Goal: Task Accomplishment & Management: Use online tool/utility

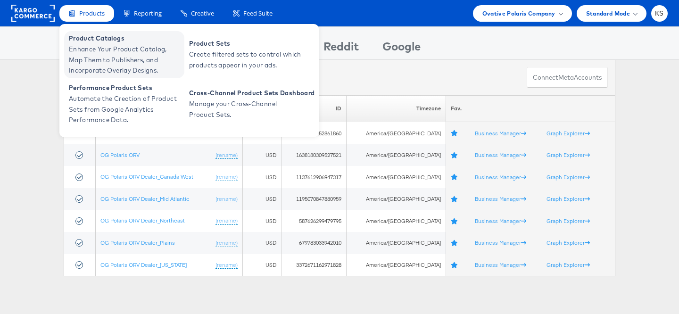
click at [102, 40] on span "Product Catalogs" at bounding box center [125, 38] width 113 height 11
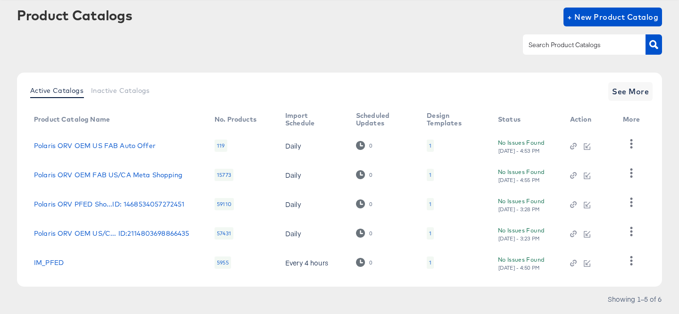
scroll to position [51, 0]
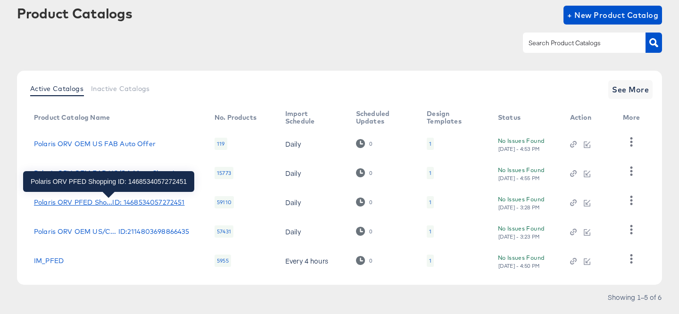
click at [107, 202] on div "Polaris ORV PFED Sho...ID: 1468534057272451" at bounding box center [109, 202] width 150 height 8
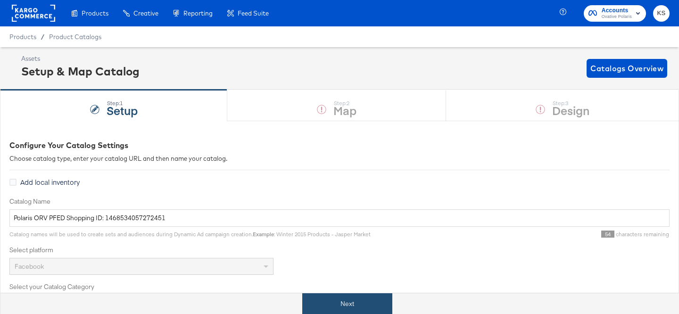
click at [338, 293] on div "Next" at bounding box center [346, 303] width 693 height 21
click at [342, 293] on button "Next" at bounding box center [347, 303] width 90 height 21
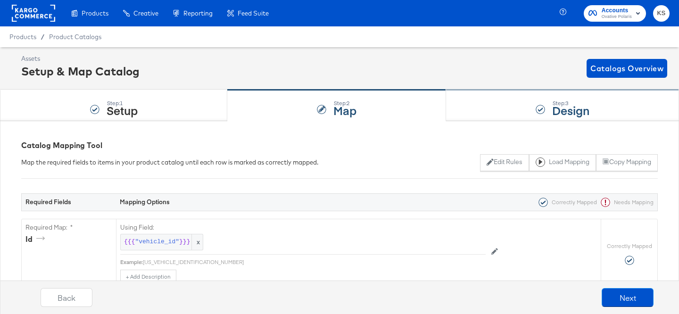
click at [515, 107] on div "Step: 3 Design" at bounding box center [562, 105] width 233 height 31
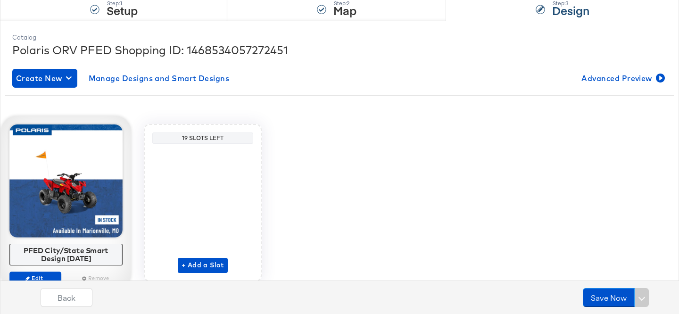
scroll to position [119, 0]
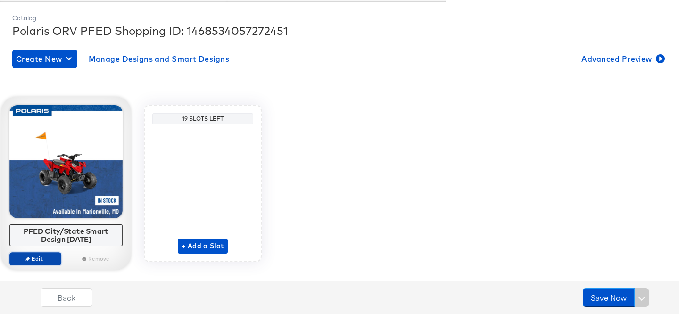
click at [32, 259] on span "Edit" at bounding box center [35, 258] width 43 height 7
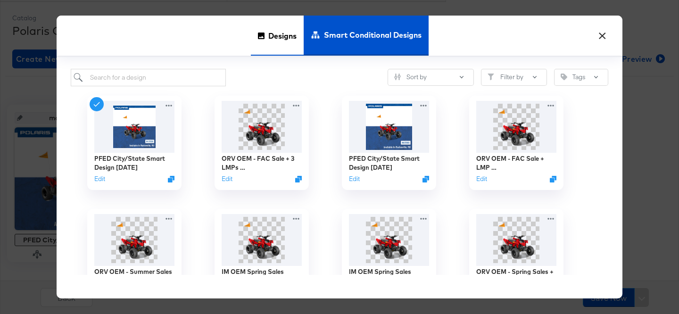
click at [275, 37] on span "Designs" at bounding box center [282, 35] width 28 height 41
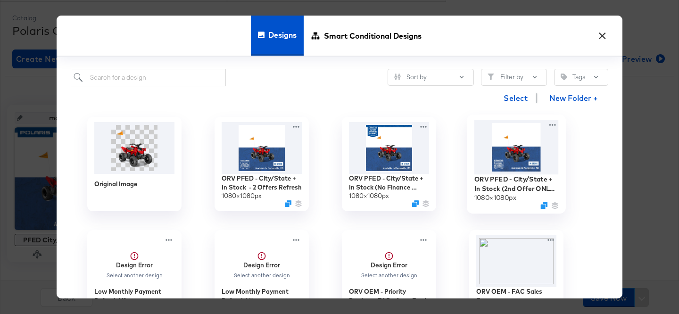
scroll to position [0, 0]
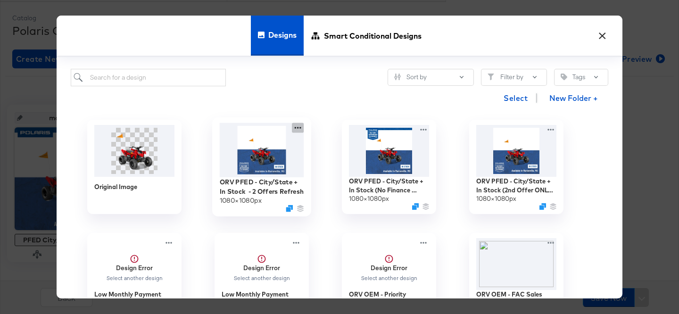
click at [299, 124] on icon at bounding box center [298, 128] width 12 height 10
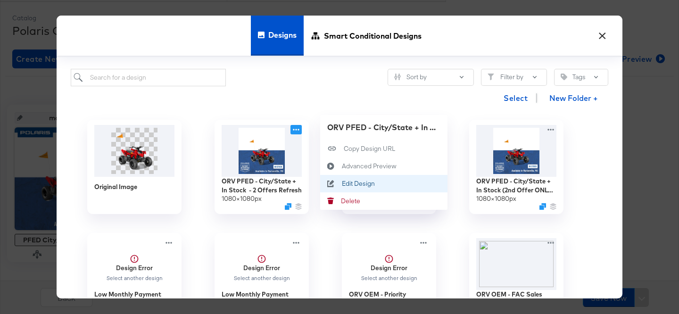
click at [342, 183] on div "Edit Design Edit Design" at bounding box center [342, 183] width 0 height 0
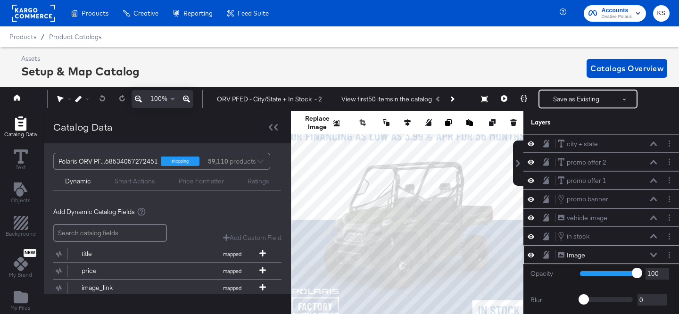
click at [653, 254] on icon at bounding box center [653, 255] width 7 height 5
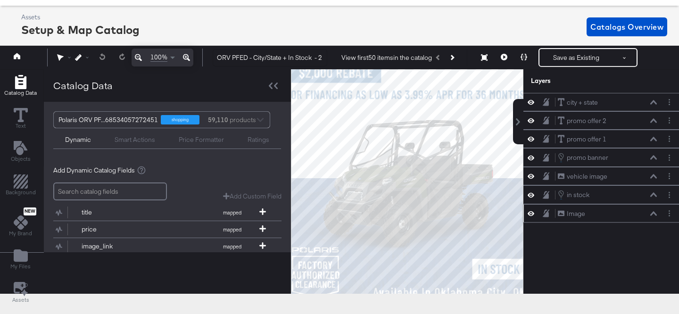
scroll to position [38, 0]
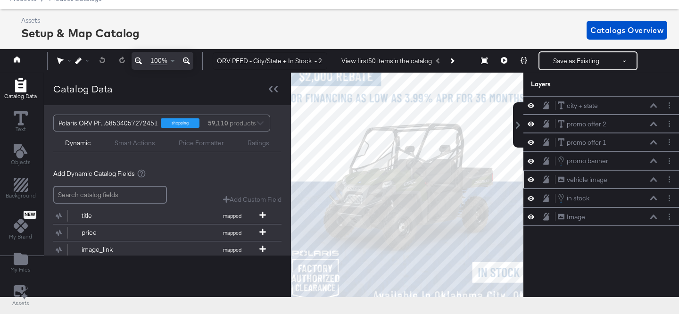
click at [655, 178] on icon at bounding box center [653, 179] width 7 height 5
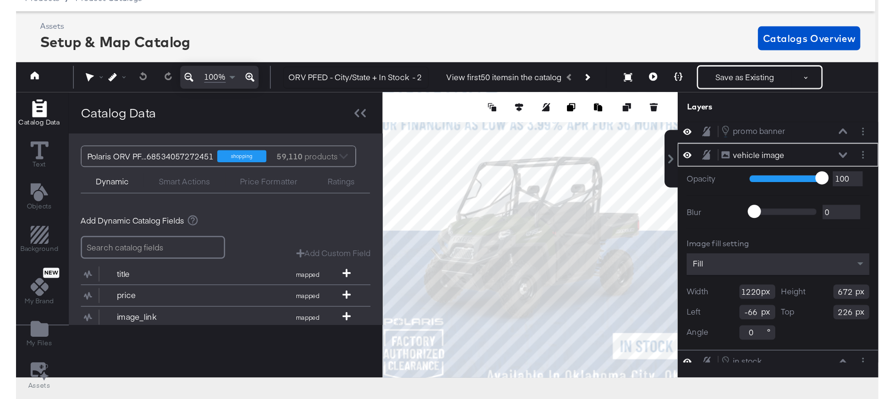
scroll to position [0, 0]
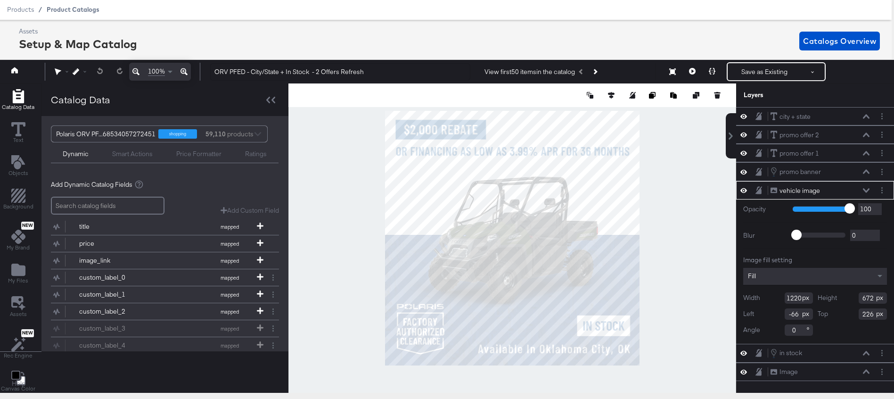
click at [74, 9] on span "Product Catalogs" at bounding box center [73, 10] width 53 height 8
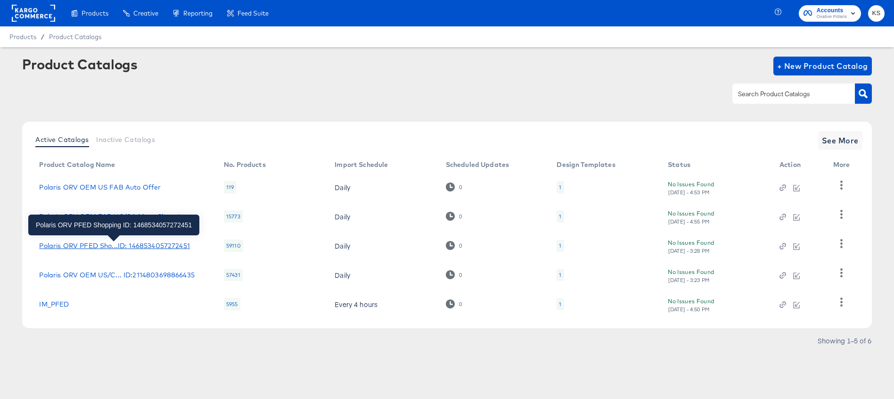
click at [100, 246] on div "Polaris ORV PFED Sho...ID: 1468534057272451" at bounding box center [114, 246] width 150 height 8
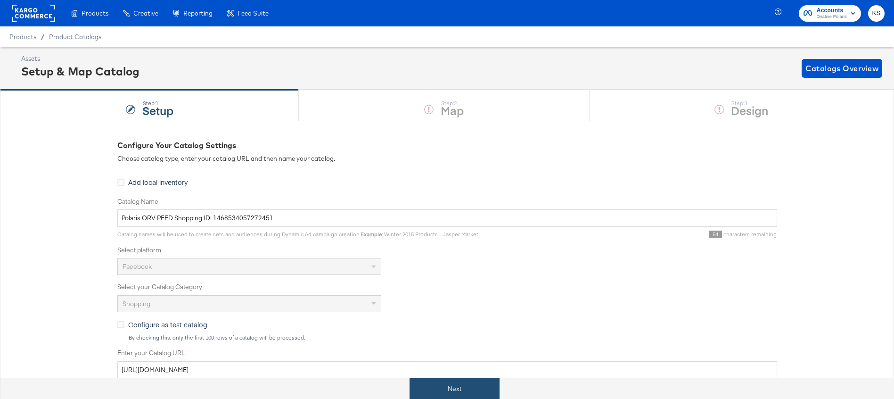
click at [447, 313] on button "Next" at bounding box center [455, 388] width 90 height 21
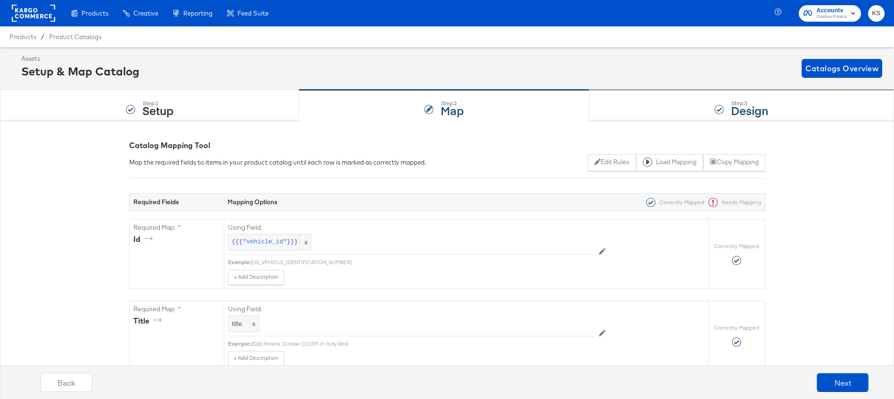
click at [650, 99] on div "Step: 3 Design" at bounding box center [742, 105] width 304 height 31
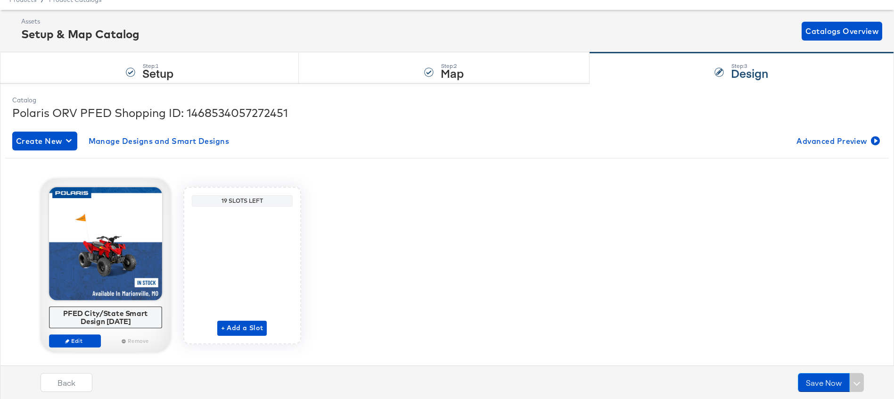
scroll to position [48, 0]
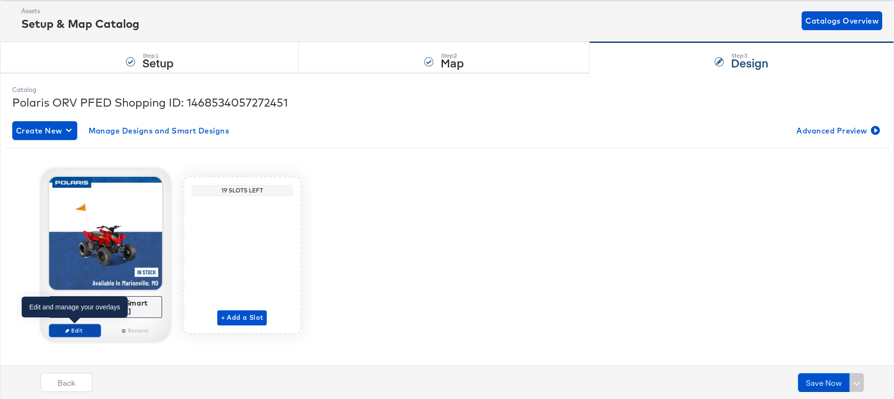
click at [82, 313] on span "Edit" at bounding box center [74, 330] width 43 height 7
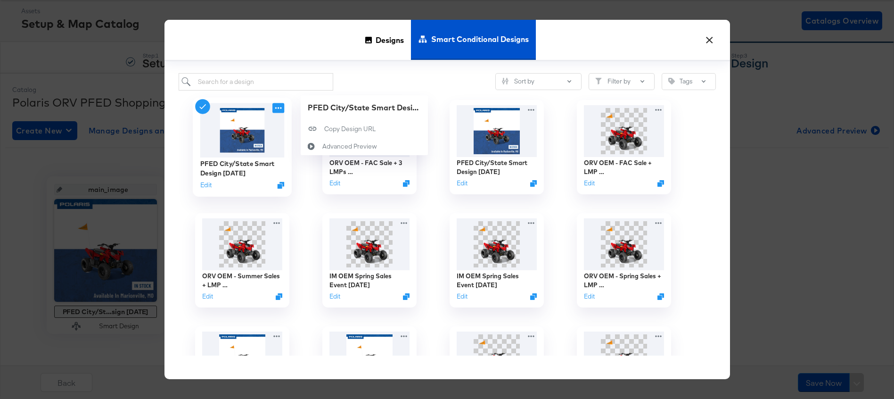
click at [282, 109] on icon at bounding box center [278, 108] width 12 height 10
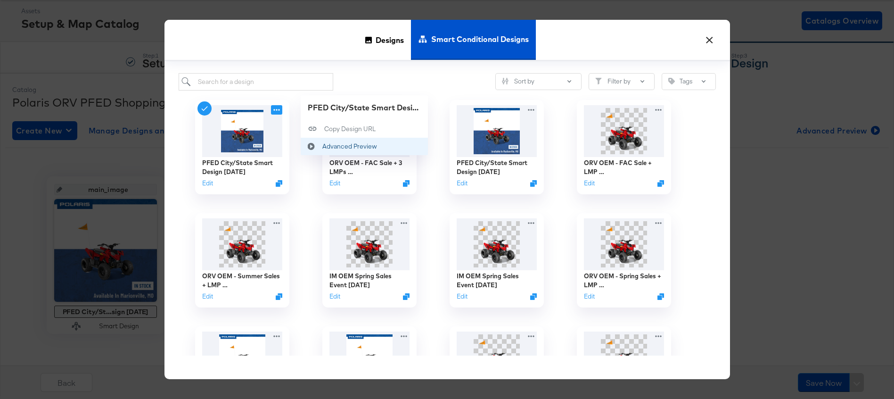
click at [322, 146] on div "Advanced Preview Advanced Preview" at bounding box center [322, 146] width 0 height 0
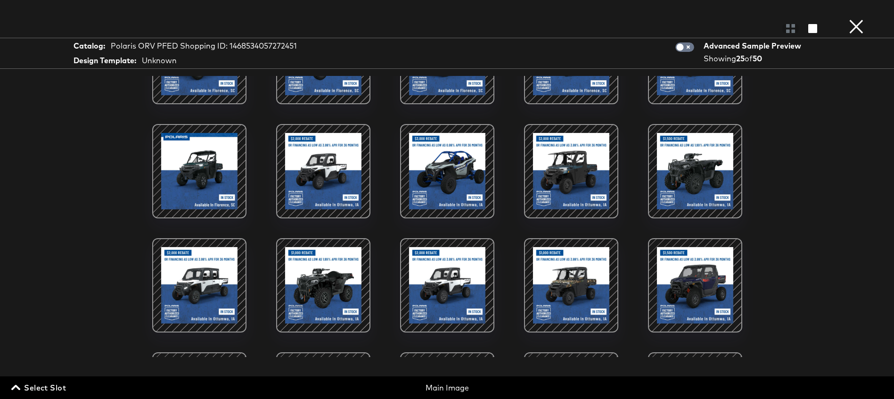
scroll to position [180, 0]
click at [678, 19] on button "×" at bounding box center [856, 9] width 19 height 19
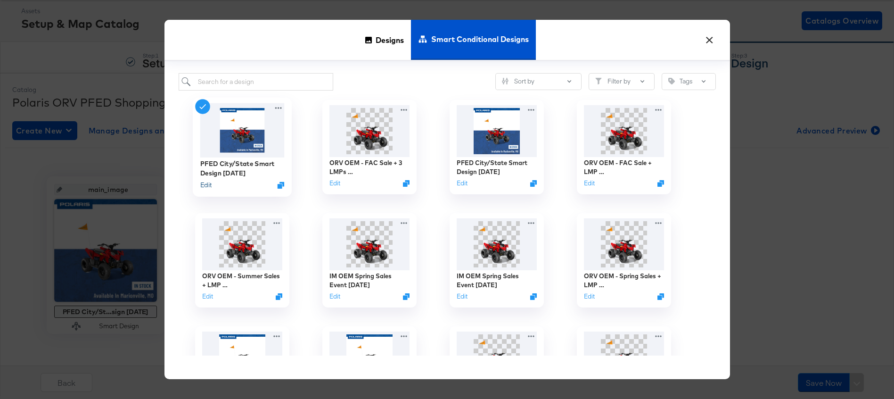
click at [208, 184] on button "Edit" at bounding box center [205, 185] width 11 height 9
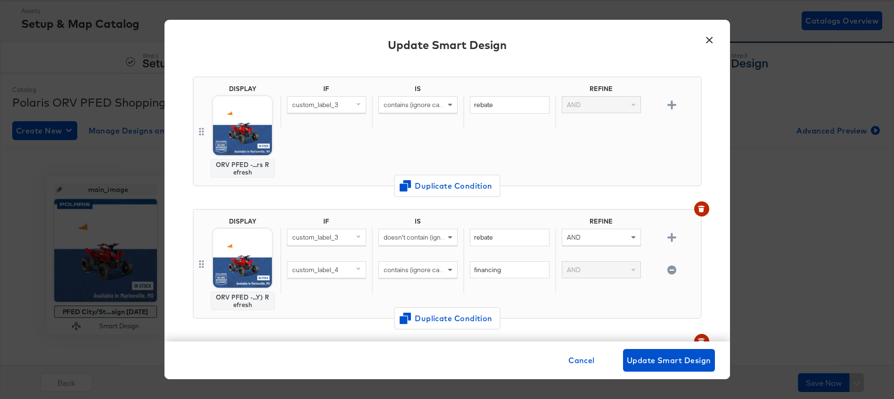
scroll to position [0, 0]
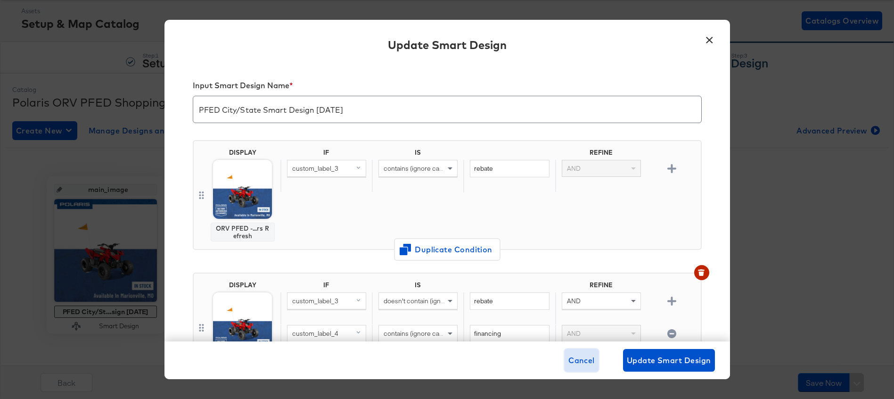
click at [579, 313] on span "Cancel" at bounding box center [581, 359] width 26 height 13
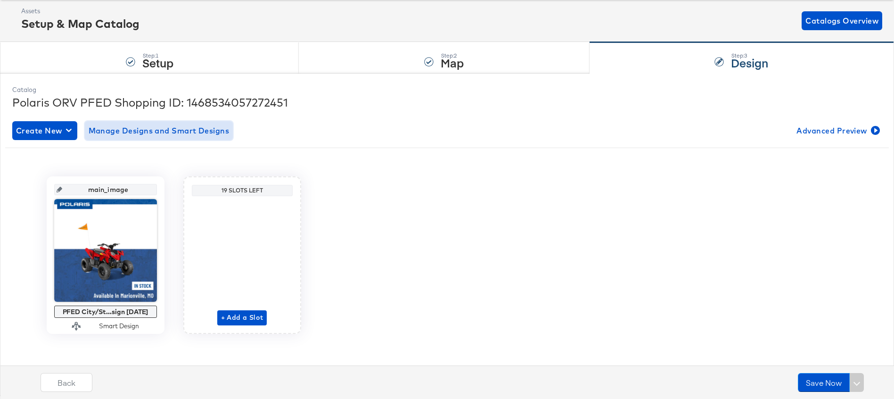
click at [136, 131] on span "Manage Designs and Smart Designs" at bounding box center [159, 130] width 141 height 13
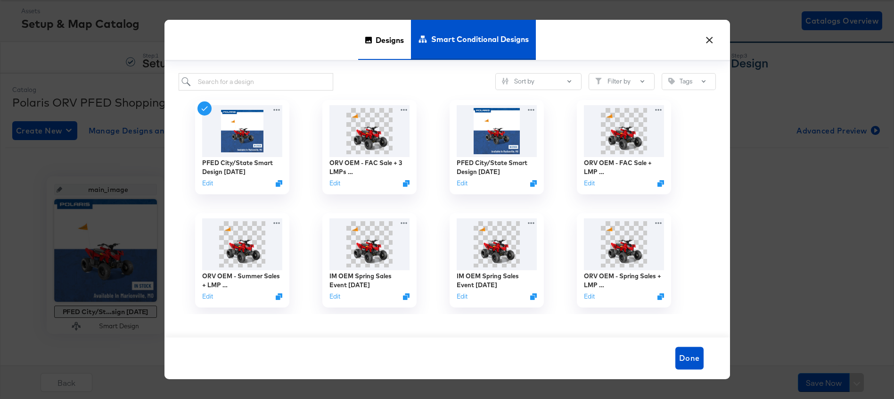
click at [386, 41] on span "Designs" at bounding box center [390, 39] width 28 height 41
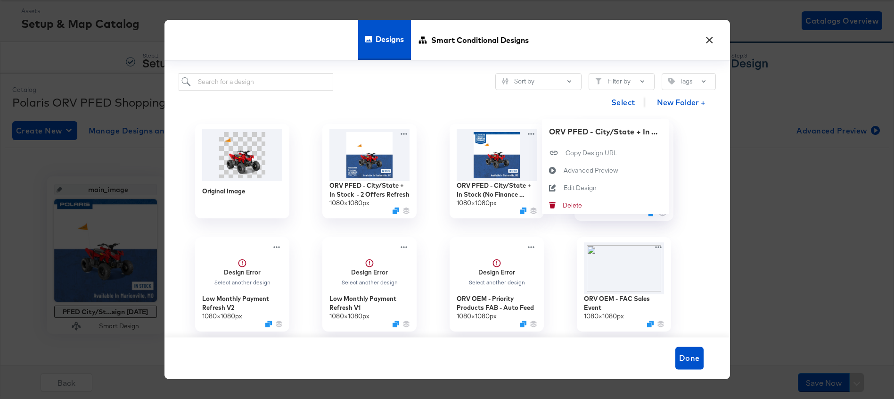
click at [659, 131] on div "ORV PFED - City/State + In Stock (2nd Offer ONLY) Refresh 1080 × 1080 px ORV PF…" at bounding box center [623, 171] width 127 height 113
click at [563, 188] on div "Edit Design Edit Design" at bounding box center [563, 188] width 0 height 0
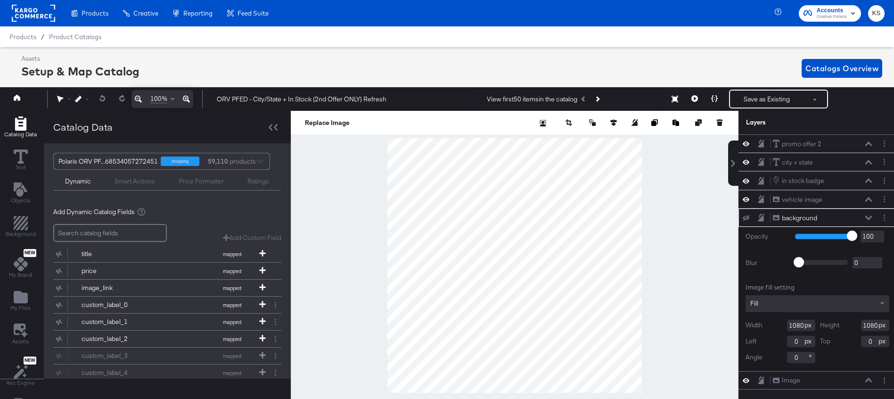
scroll to position [0, 2]
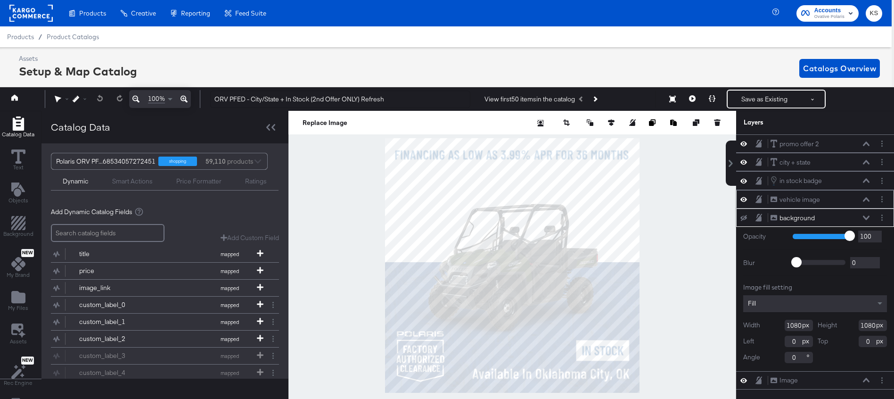
click at [678, 199] on icon at bounding box center [866, 199] width 7 height 5
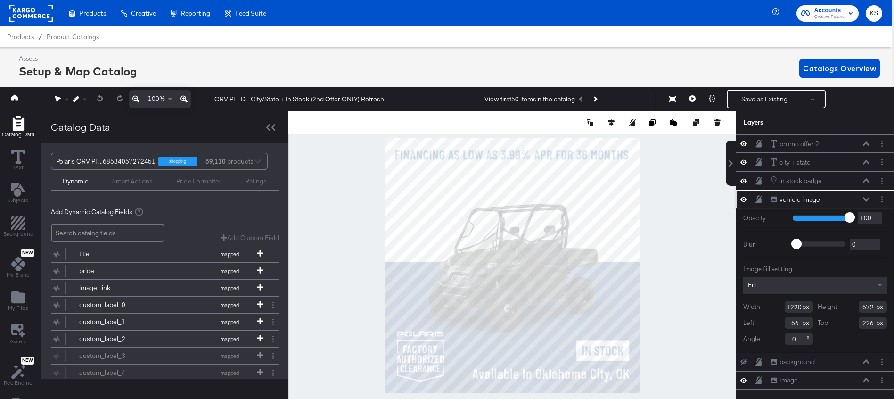
click at [678, 198] on icon at bounding box center [866, 199] width 7 height 5
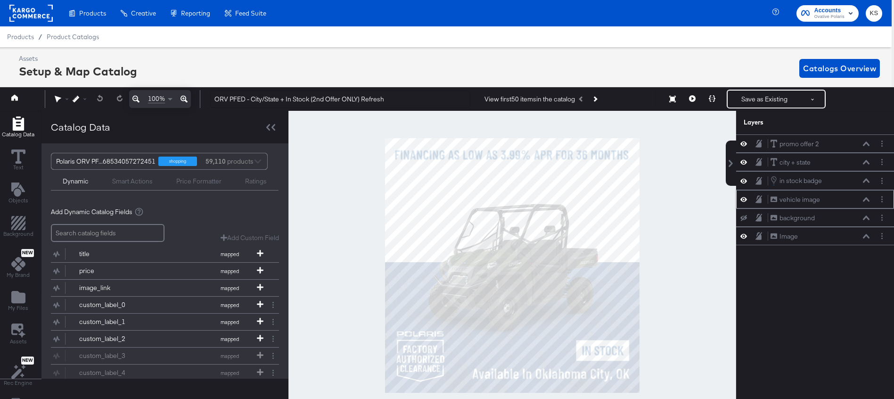
scroll to position [3, 2]
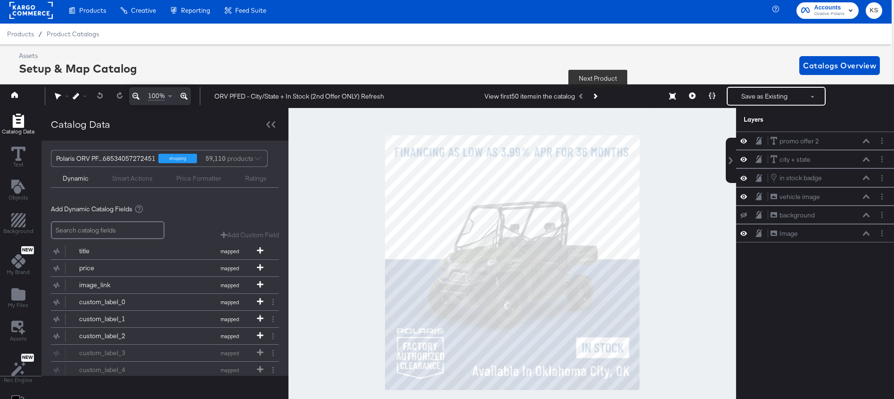
click at [601, 94] on button "Next Product" at bounding box center [594, 96] width 13 height 17
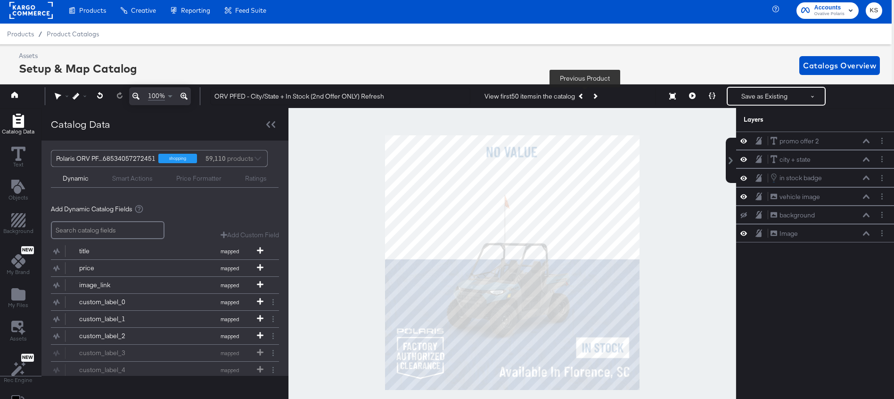
click at [584, 94] on icon "Previous Product" at bounding box center [581, 96] width 5 height 5
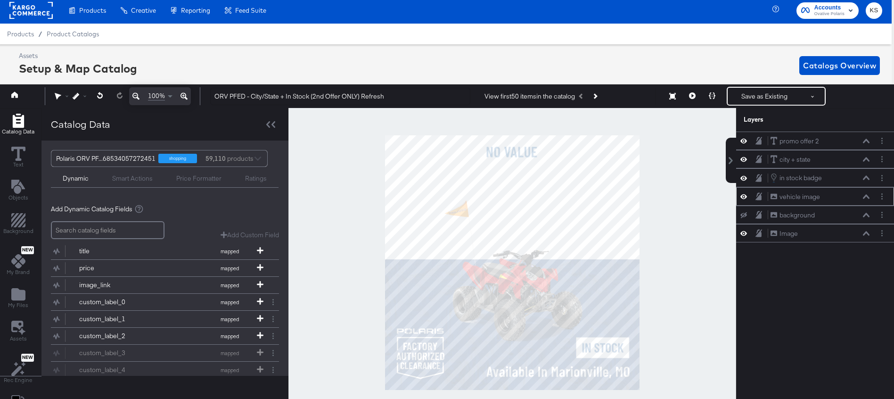
click at [678, 197] on icon at bounding box center [866, 196] width 7 height 5
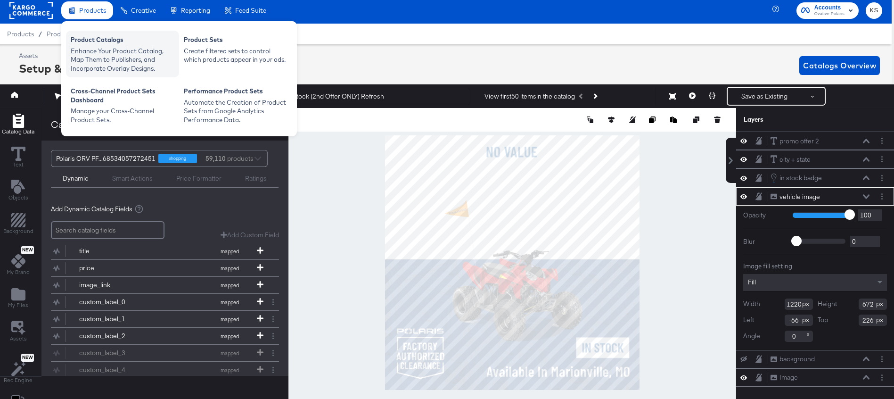
click at [102, 50] on div "Enhance Your Product Catalog, Map Them to Publishers, and Incorporate Overlay D…" at bounding box center [123, 60] width 104 height 26
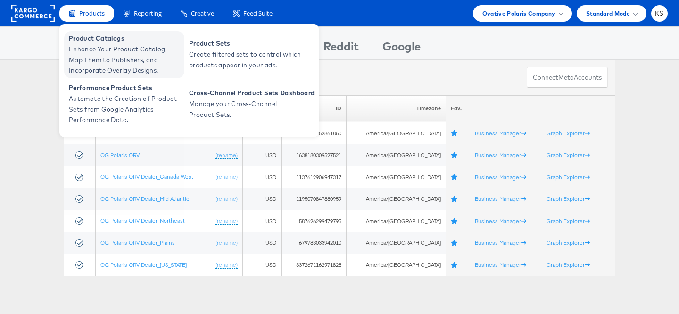
click at [100, 60] on span "Enhance Your Product Catalog, Map Them to Publishers, and Incorporate Overlay D…" at bounding box center [125, 60] width 113 height 32
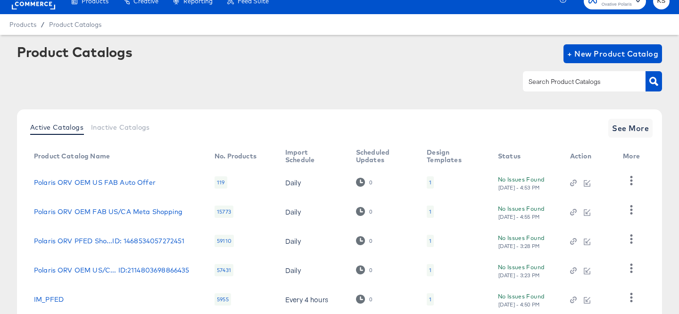
scroll to position [19, 0]
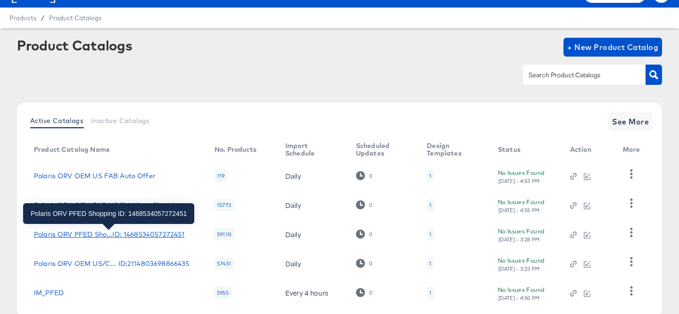
click at [120, 232] on div "Polaris ORV PFED Sho...ID: 1468534057272451" at bounding box center [109, 234] width 150 height 8
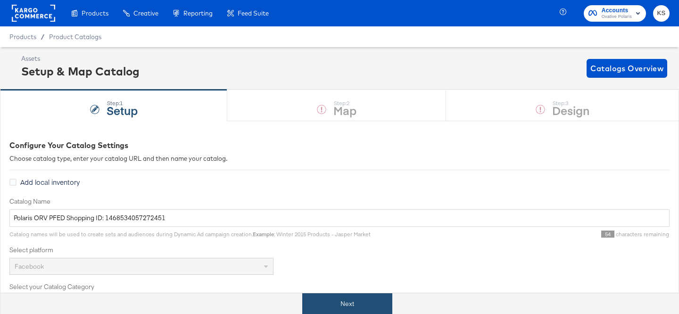
click at [352, 299] on button "Next" at bounding box center [347, 303] width 90 height 21
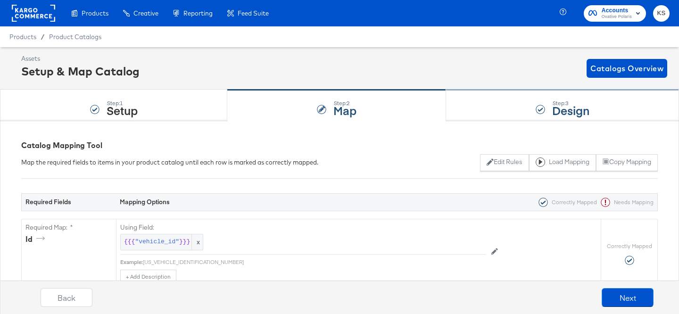
click at [505, 100] on div "Step: 3 Design" at bounding box center [562, 105] width 233 height 31
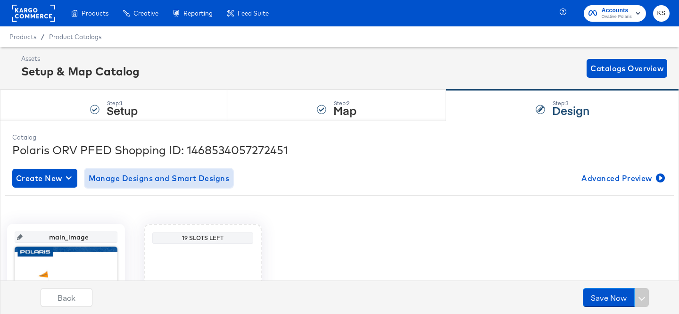
click at [193, 180] on span "Manage Designs and Smart Designs" at bounding box center [159, 178] width 141 height 13
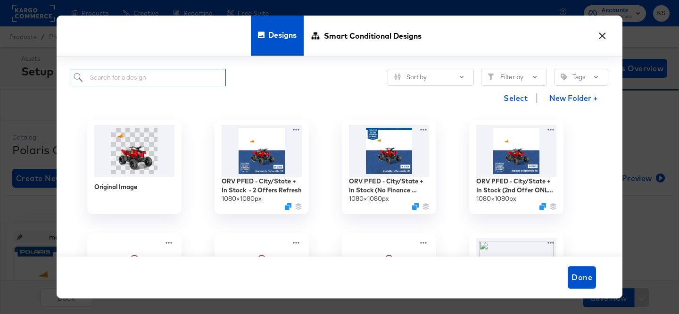
click at [198, 80] on input "search" at bounding box center [148, 77] width 155 height 17
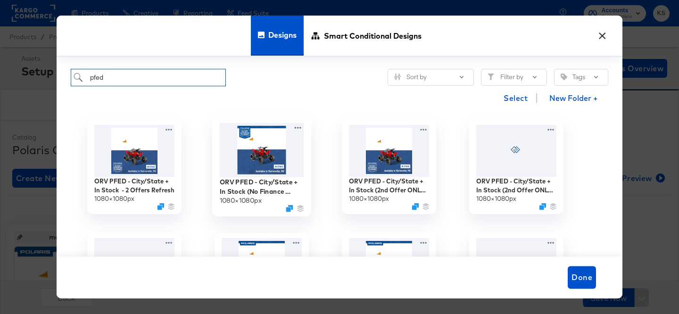
scroll to position [113, 0]
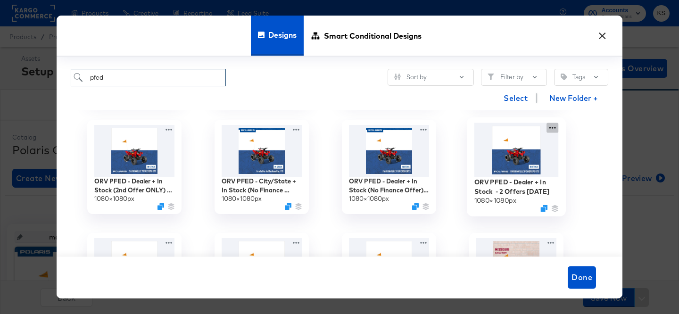
click at [550, 126] on div "ORV PFED - Dealer + In Stock - 2 Offers 3.27.25 1080 × 1080 px" at bounding box center [515, 166] width 127 height 113
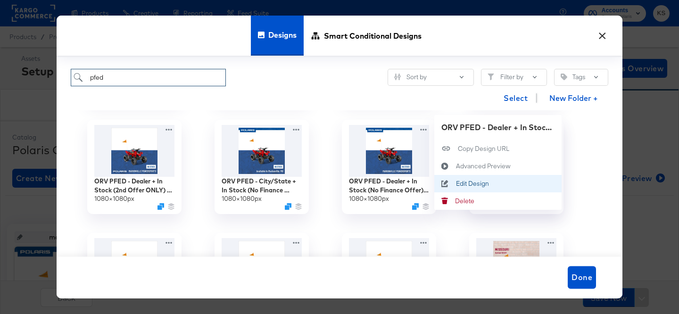
type input "pfed"
click at [456, 183] on div "Edit Design Edit Design" at bounding box center [456, 183] width 0 height 0
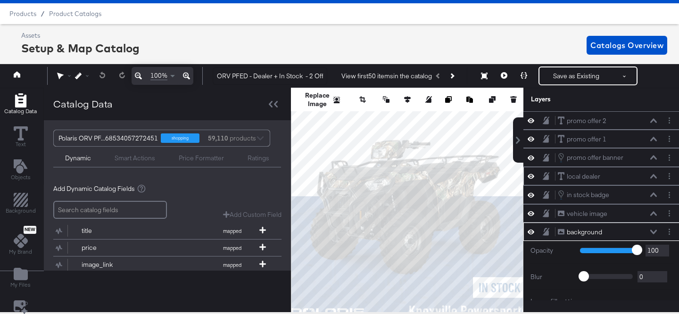
scroll to position [17, 0]
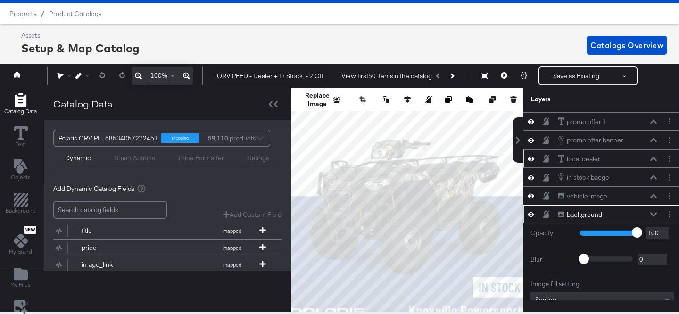
click at [651, 156] on div "local dealer local dealer" at bounding box center [607, 159] width 100 height 10
click at [653, 158] on icon at bounding box center [653, 158] width 7 height 4
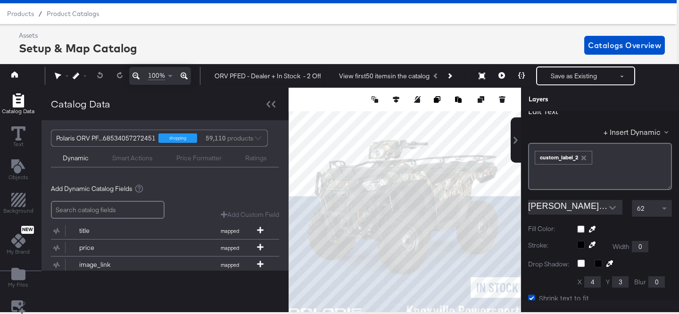
scroll to position [91, 0]
click at [610, 207] on icon "Open" at bounding box center [612, 206] width 7 height 7
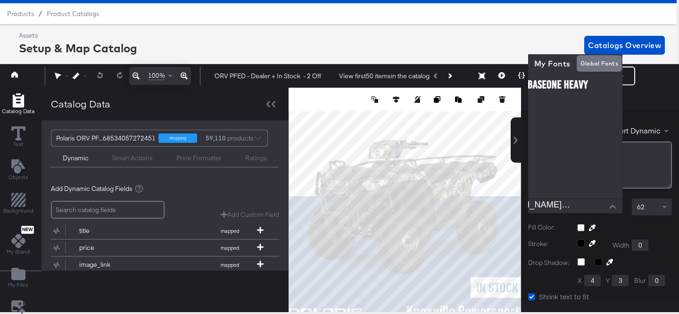
scroll to position [0, 0]
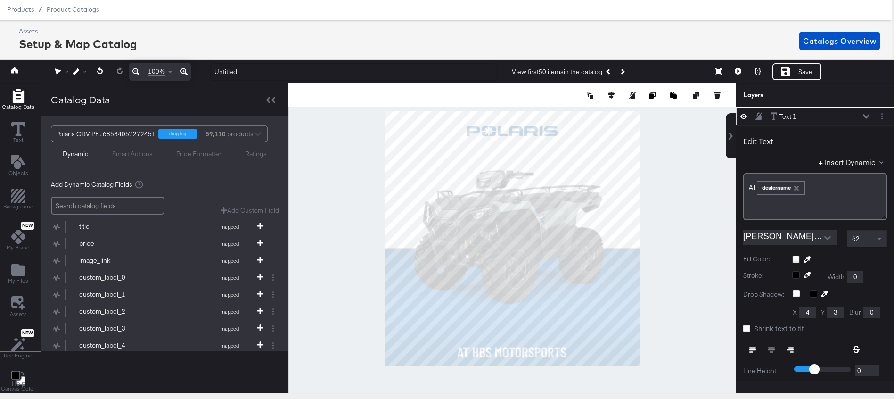
scroll to position [47, 0]
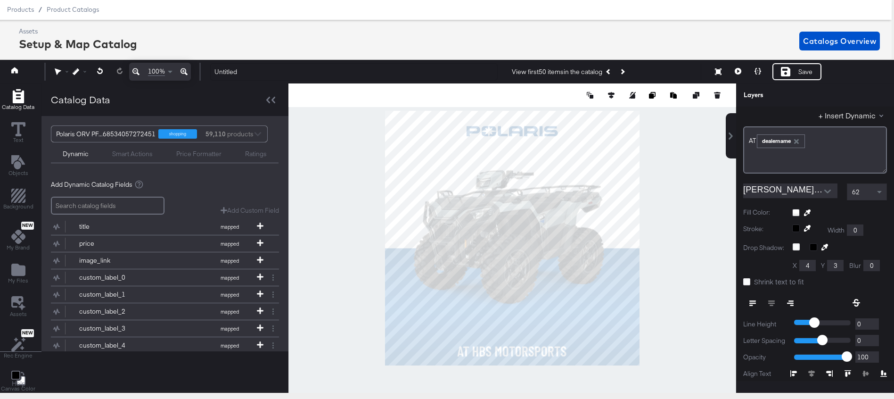
type input "264"
type input "972"
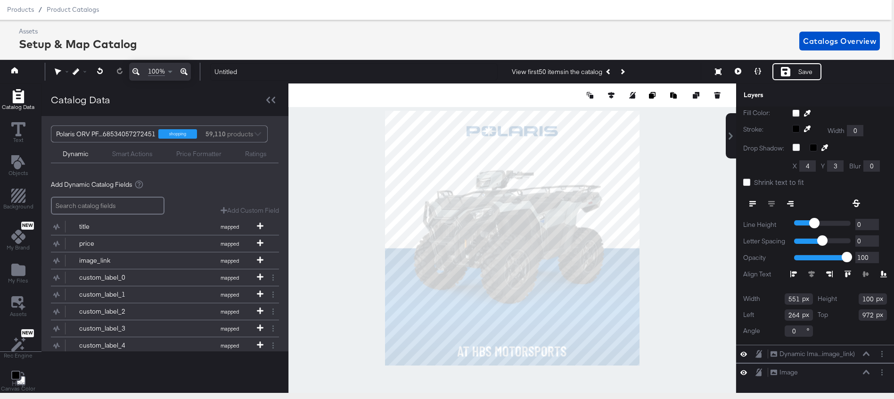
click at [793, 298] on input "551" at bounding box center [799, 298] width 28 height 11
type input "800"
type input "212"
type input "980"
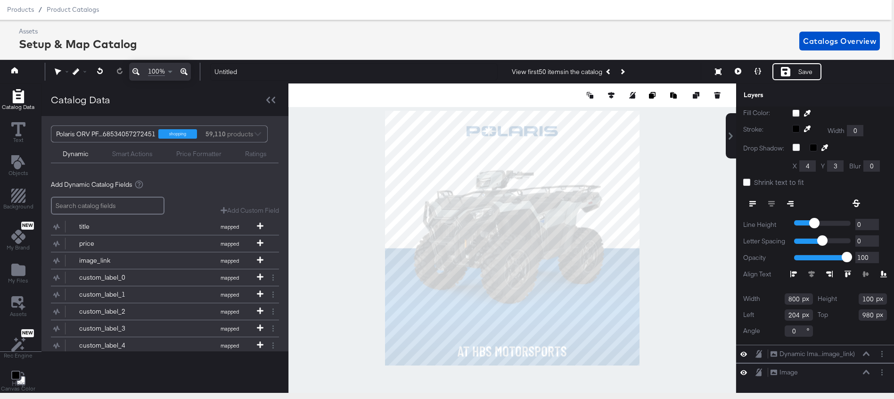
type input "140"
type input "972"
click at [673, 340] on div at bounding box center [512, 237] width 448 height 309
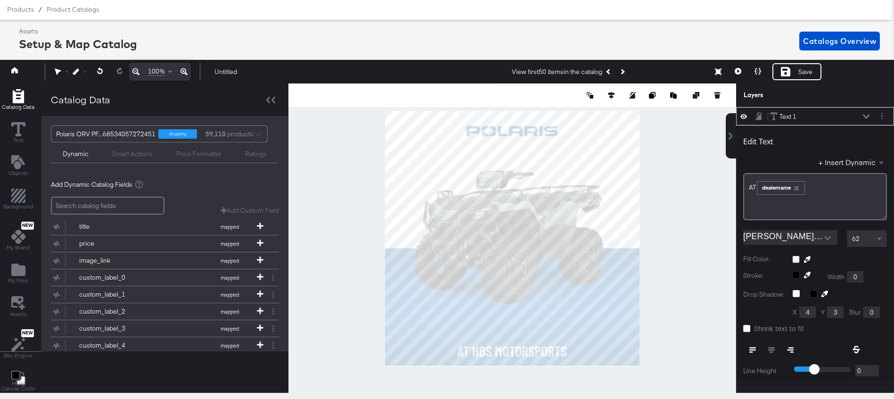
type input "974"
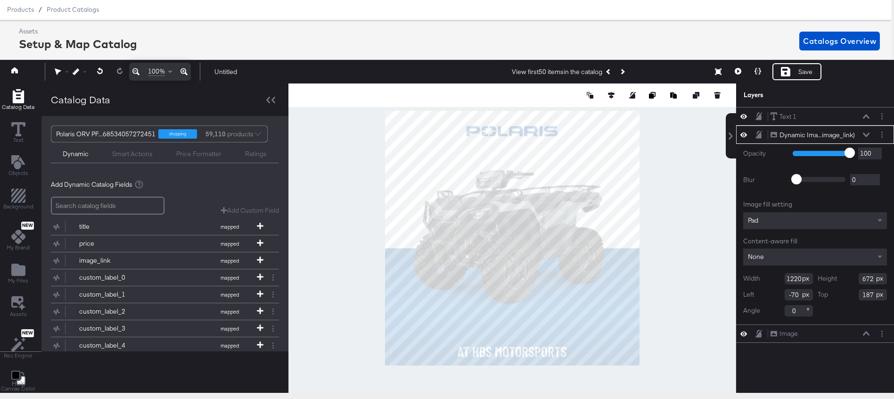
type input "-364"
type input "191"
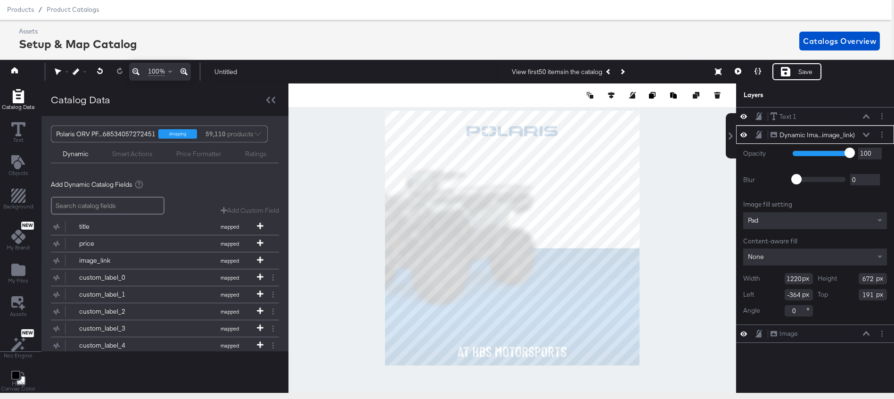
type input "1093"
type input "602"
type input "261"
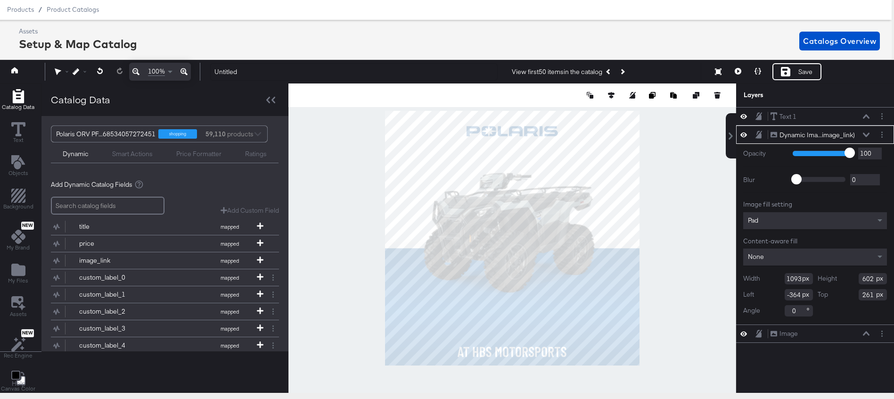
type input "-6"
type input "205"
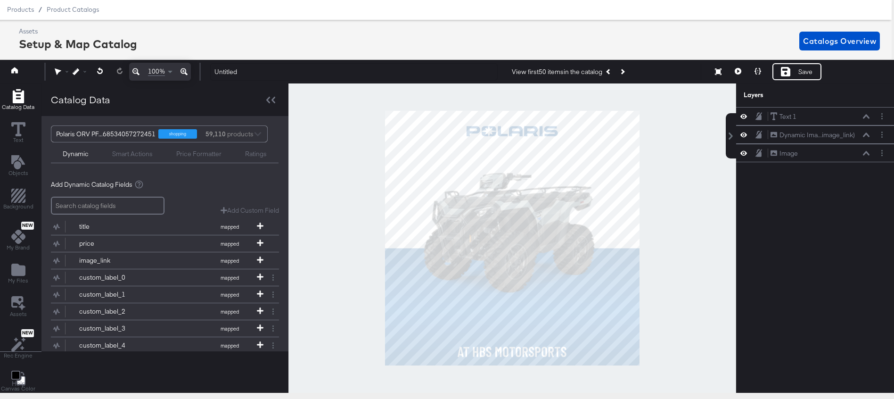
click at [684, 215] on div at bounding box center [512, 237] width 448 height 309
click at [12, 129] on icon at bounding box center [18, 129] width 14 height 14
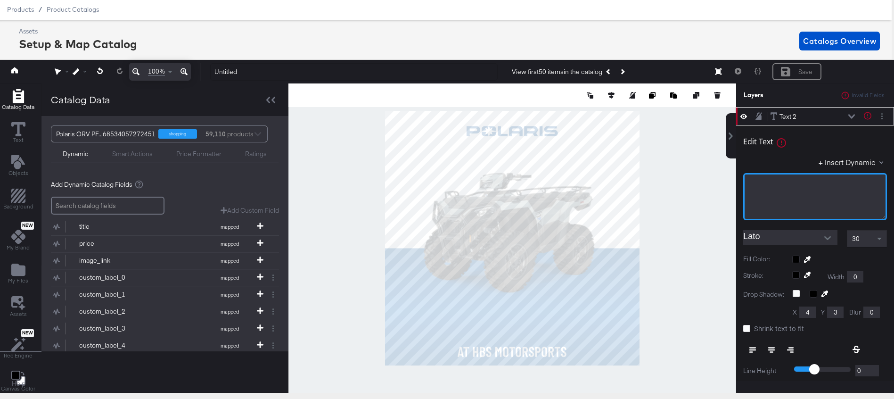
click at [789, 183] on div "﻿" at bounding box center [814, 183] width 131 height 9
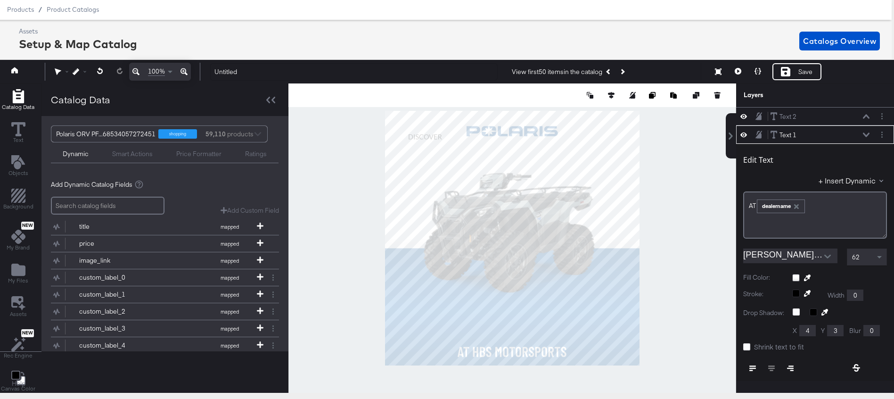
scroll to position [18, 0]
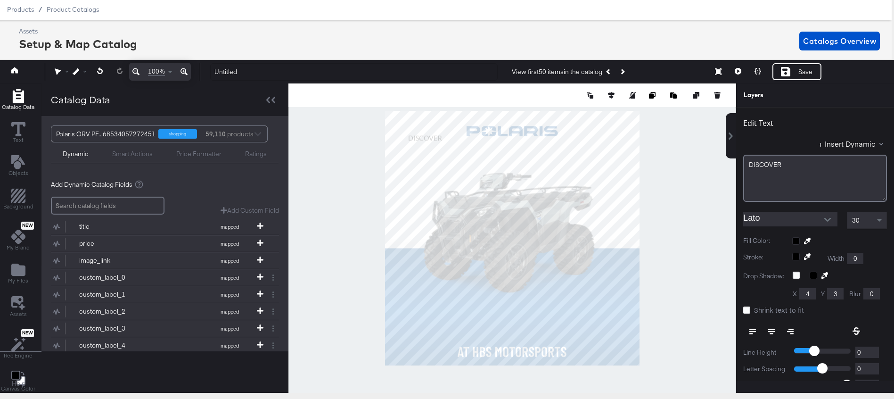
click at [798, 218] on input "Lato" at bounding box center [783, 219] width 80 height 14
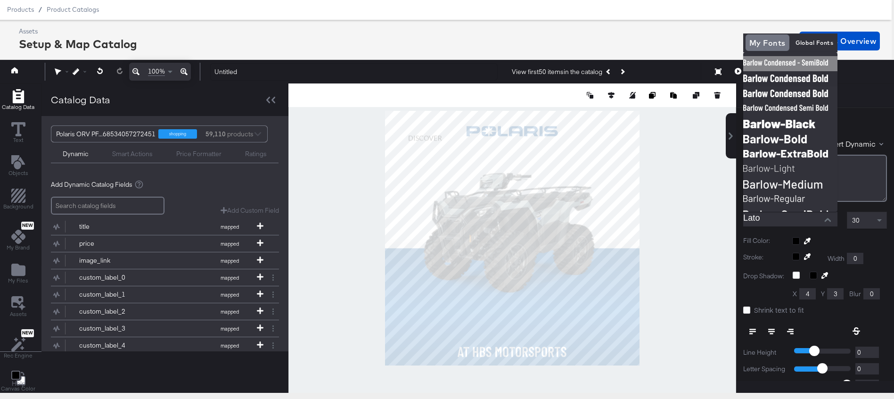
scroll to position [24, 2]
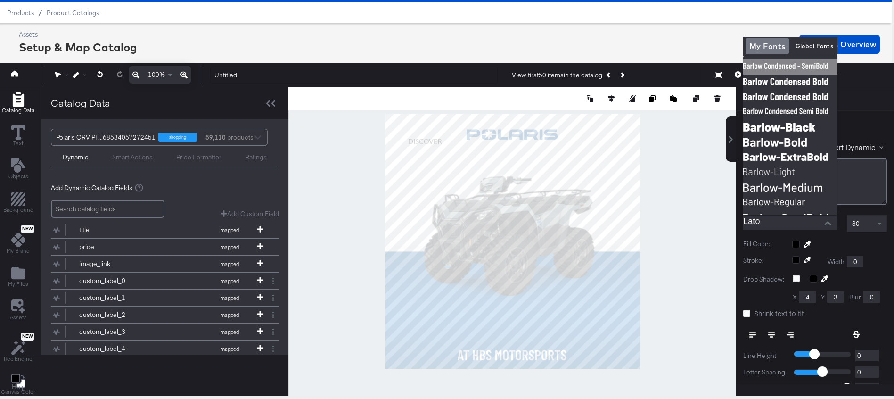
click at [790, 65] on img at bounding box center [790, 66] width 94 height 15
type input "[PERSON_NAME] Condensed - SemiBold"
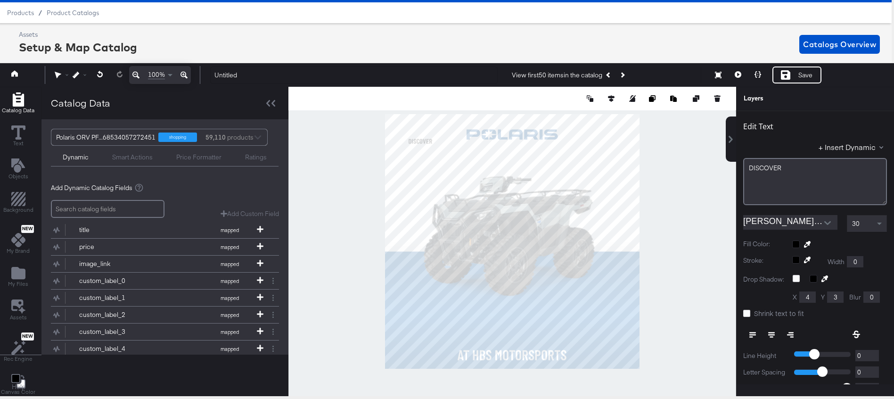
click at [774, 330] on button at bounding box center [771, 334] width 19 height 17
click at [879, 223] on span at bounding box center [879, 223] width 5 height 3
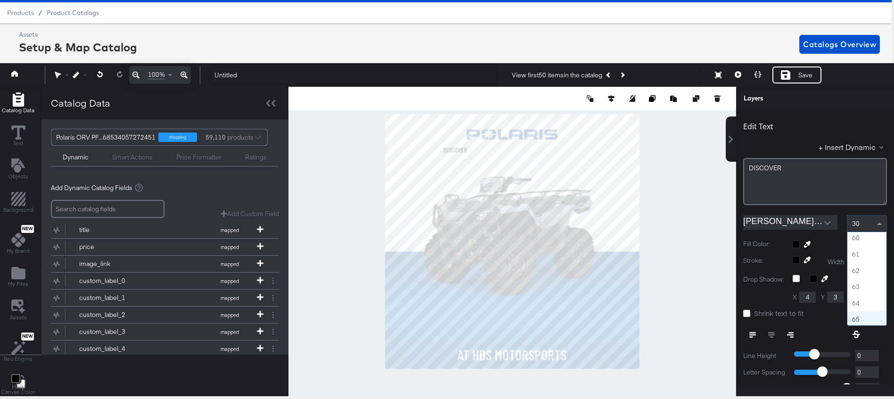
scroll to position [950, 0]
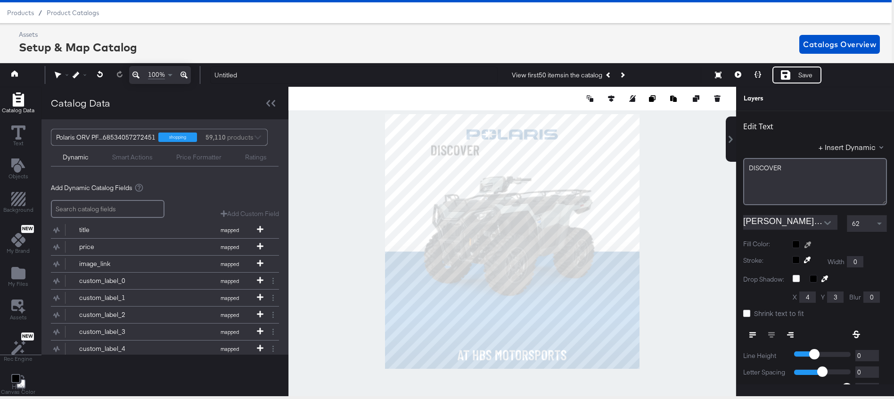
click at [805, 244] on icon at bounding box center [808, 244] width 7 height 7
click at [596, 150] on div at bounding box center [512, 241] width 447 height 309
type input "340"
type input "797"
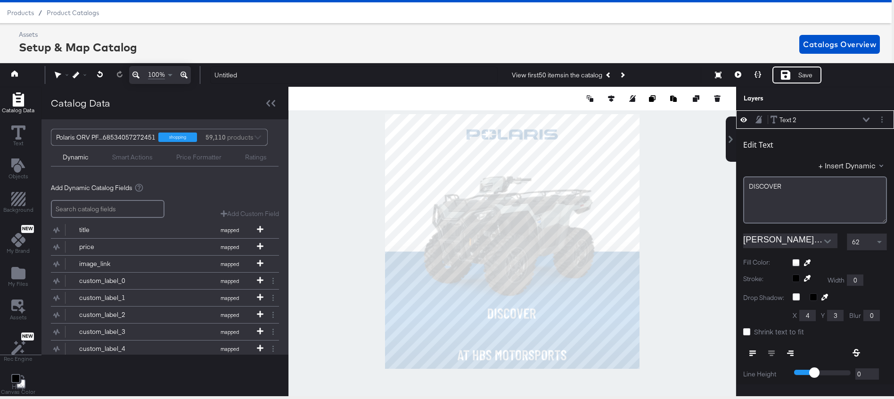
click at [659, 284] on div at bounding box center [512, 241] width 448 height 309
click at [884, 122] on button "Layer Options" at bounding box center [882, 120] width 10 height 10
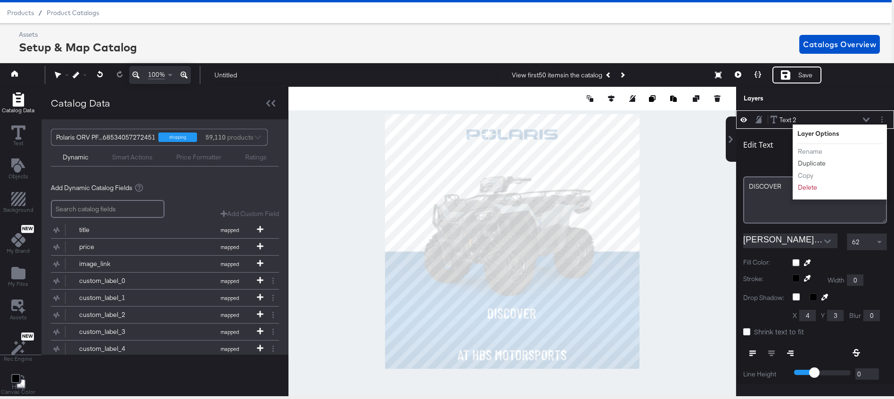
click at [811, 163] on button "Duplicate" at bounding box center [811, 163] width 29 height 10
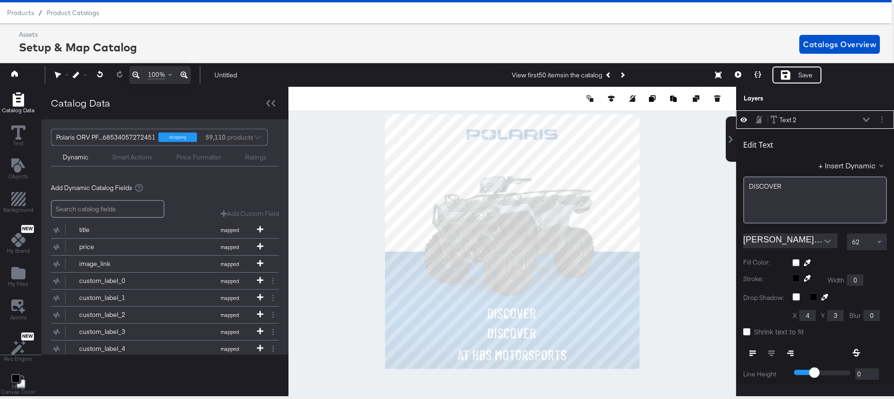
type input "340"
type input "881"
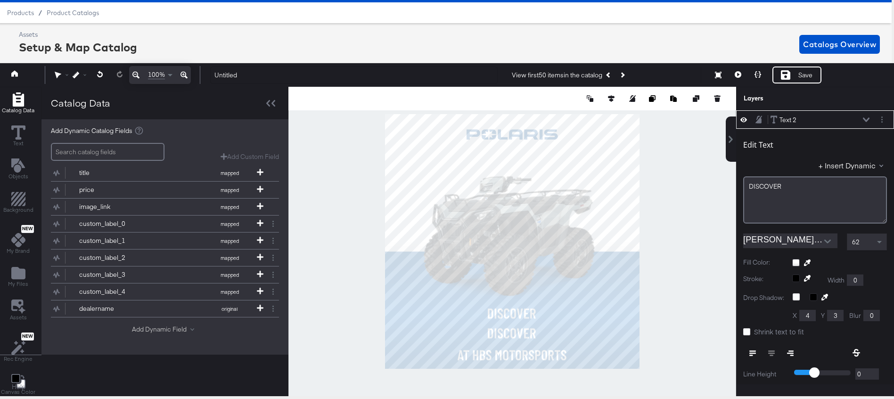
click at [164, 332] on button "Add Dynamic Field" at bounding box center [165, 329] width 66 height 9
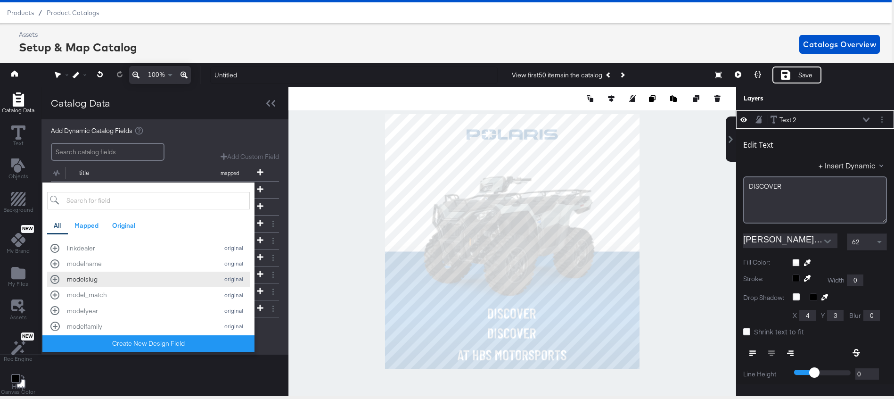
scroll to position [534, 0]
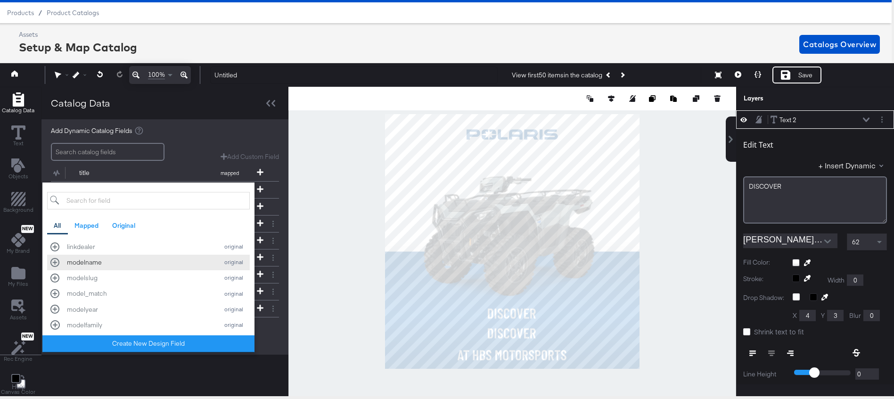
click at [54, 262] on div "modelname original" at bounding box center [148, 262] width 196 height 9
click at [238, 122] on div "Add Dynamic Catalog Fields Add Custom Field Create a custom field based on an e…" at bounding box center [165, 240] width 228 height 243
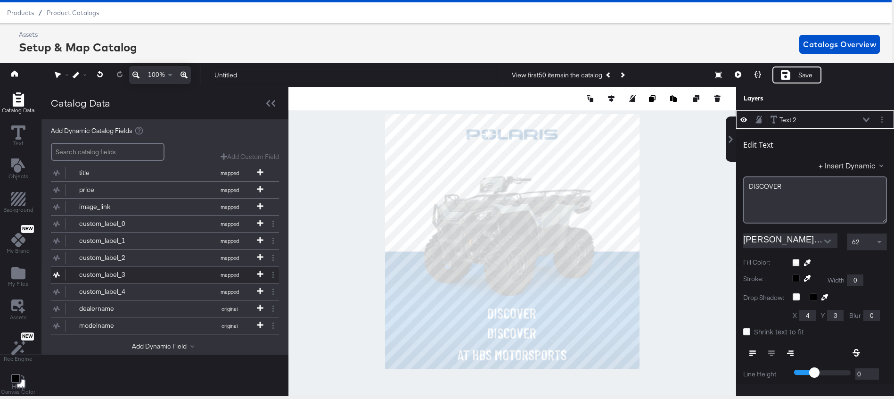
scroll to position [74, 0]
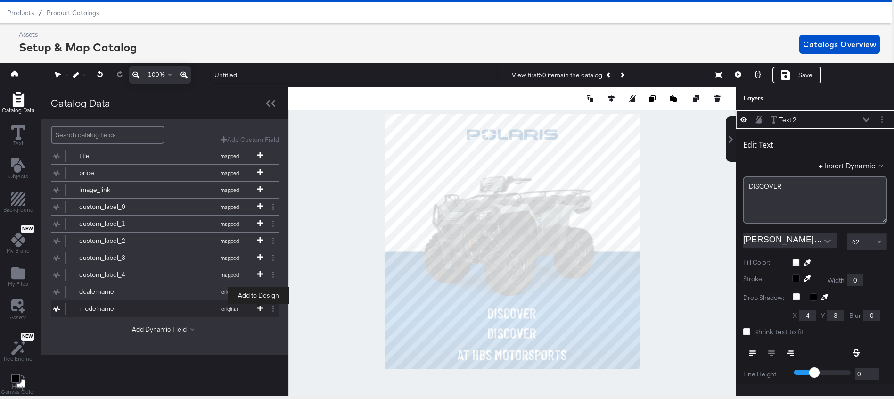
click at [257, 307] on icon at bounding box center [260, 307] width 7 height 7
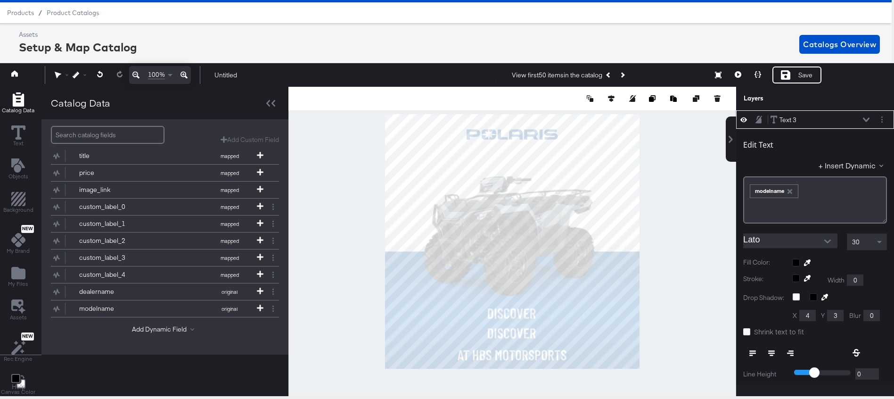
scroll to position [0, 0]
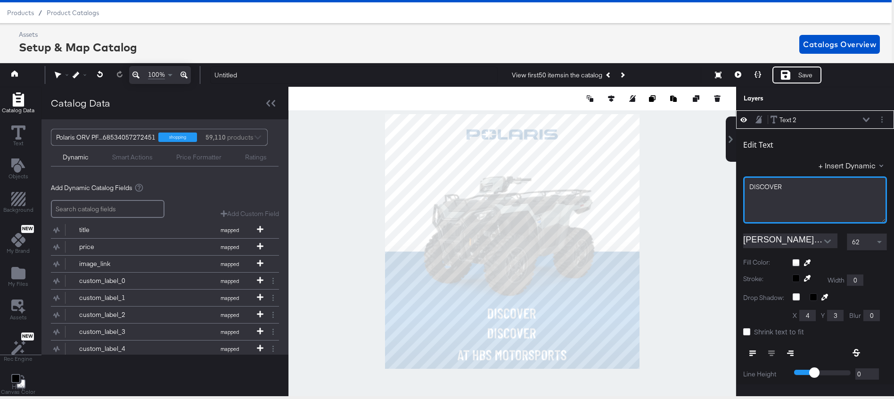
click at [789, 184] on div "DISCOVER﻿" at bounding box center [814, 186] width 131 height 9
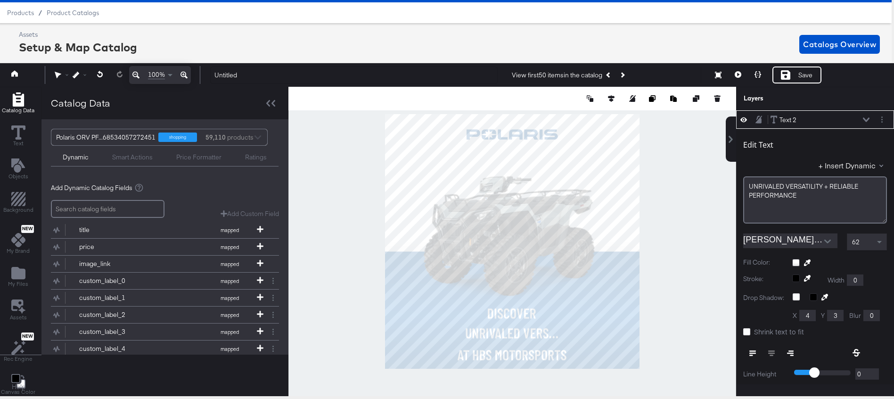
type input "489"
type input "93"
type input "251"
type input "655"
type input "85"
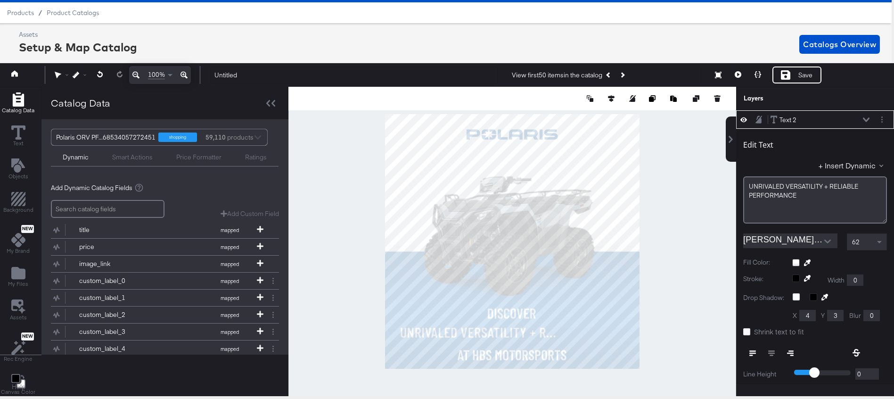
type input "685"
type input "55"
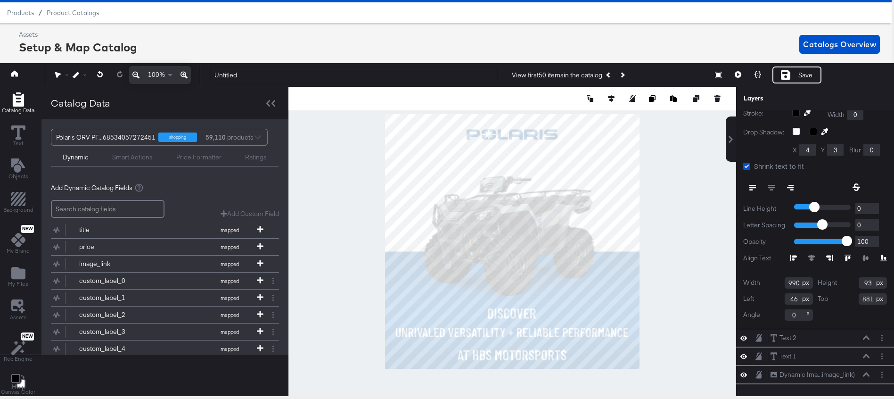
type input "45"
click at [698, 310] on div at bounding box center [512, 241] width 448 height 309
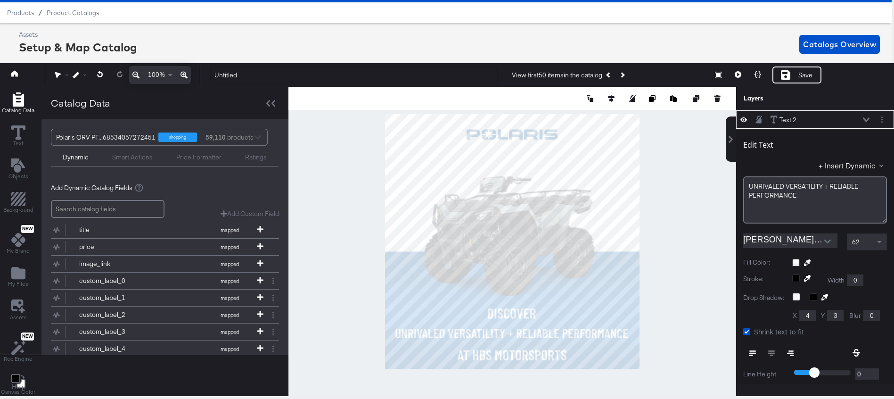
type input "886"
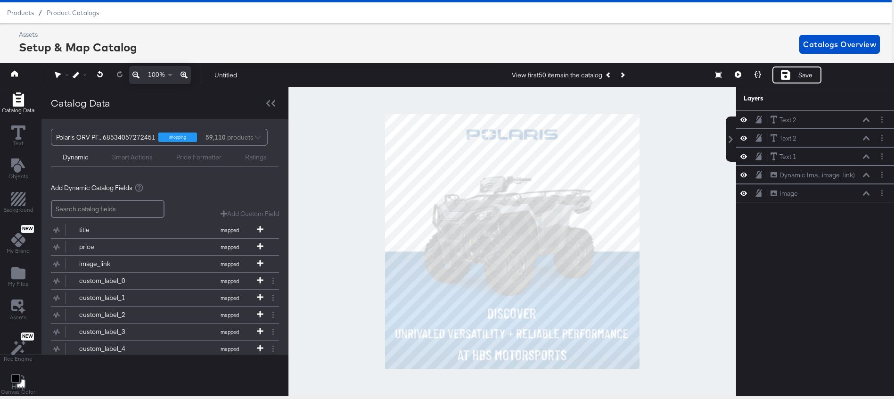
click at [689, 312] on div at bounding box center [512, 241] width 448 height 309
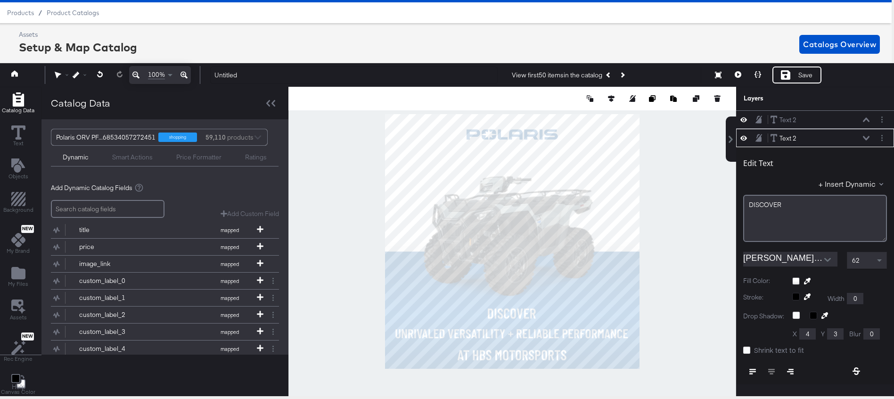
scroll to position [18, 0]
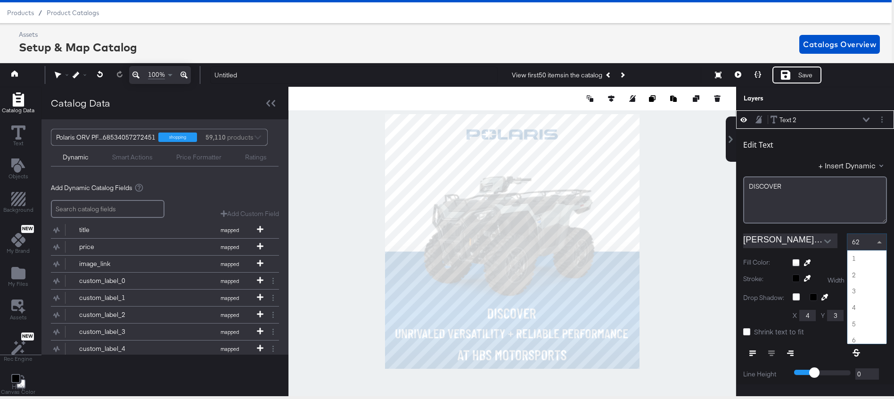
click at [877, 237] on span at bounding box center [881, 242] width 12 height 16
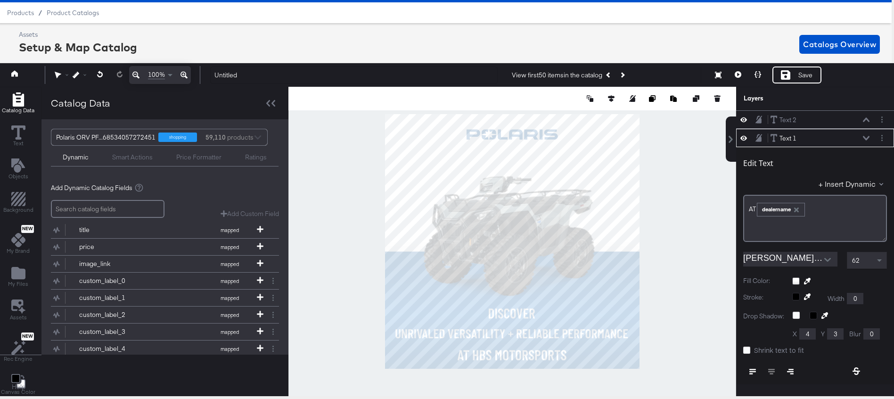
scroll to position [37, 0]
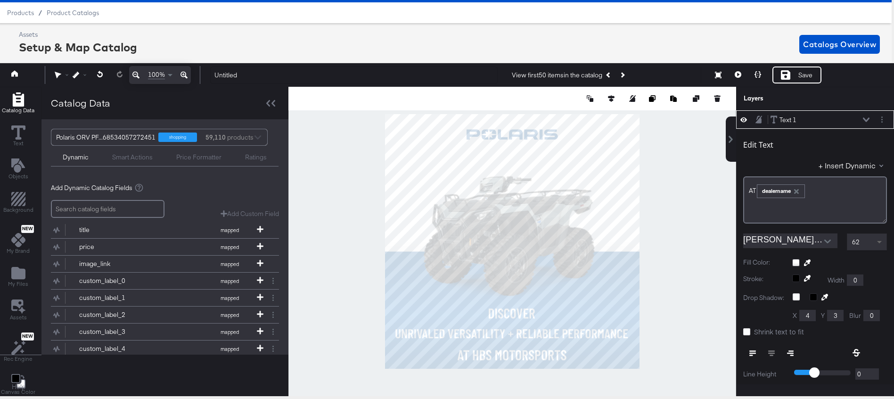
click at [878, 239] on span at bounding box center [881, 242] width 12 height 16
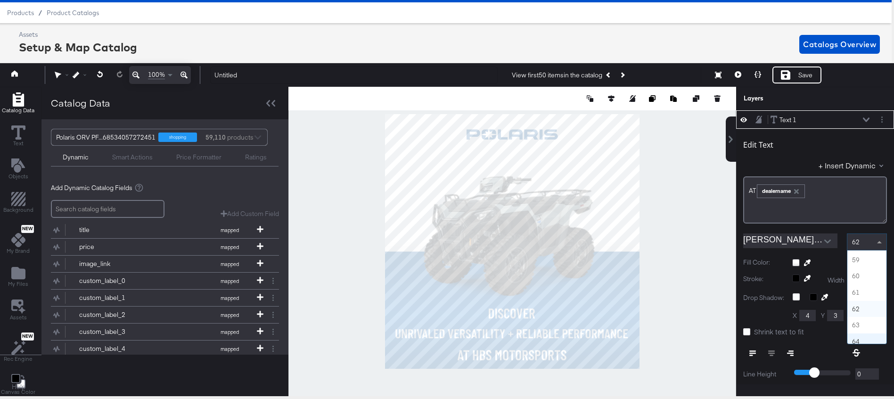
scroll to position [940, 0]
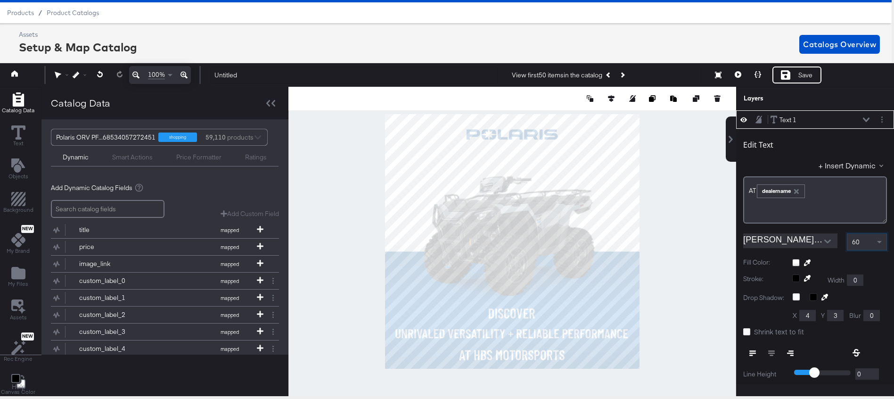
click at [679, 303] on div at bounding box center [512, 241] width 448 height 309
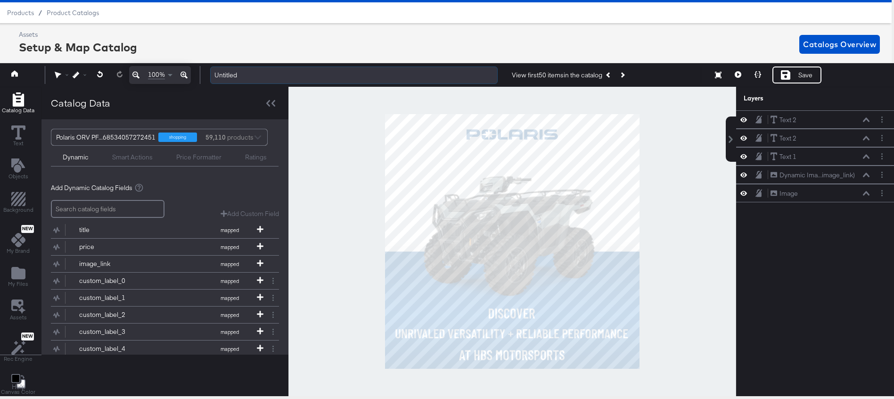
click at [257, 75] on input "Untitled" at bounding box center [353, 74] width 287 height 17
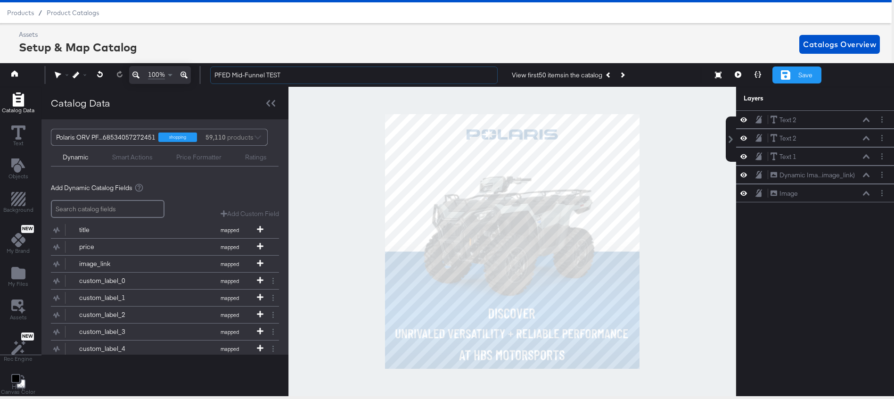
type input "PFED Mid-Funnel TEST"
click at [792, 76] on div "Save" at bounding box center [796, 74] width 49 height 17
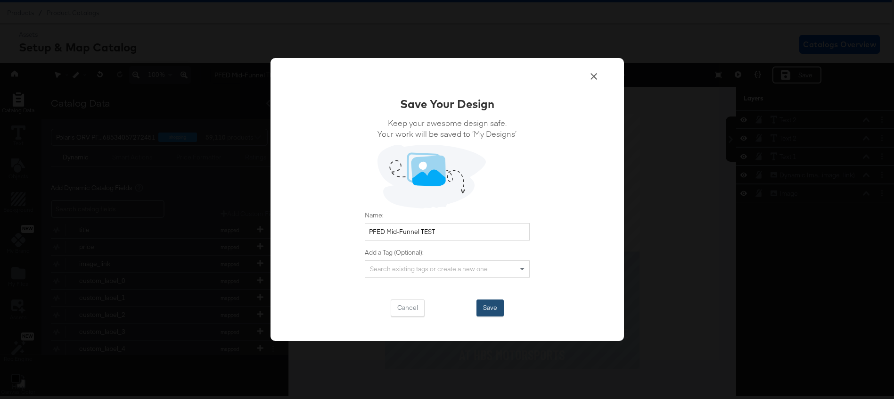
click at [492, 310] on button "Save" at bounding box center [489, 307] width 27 height 17
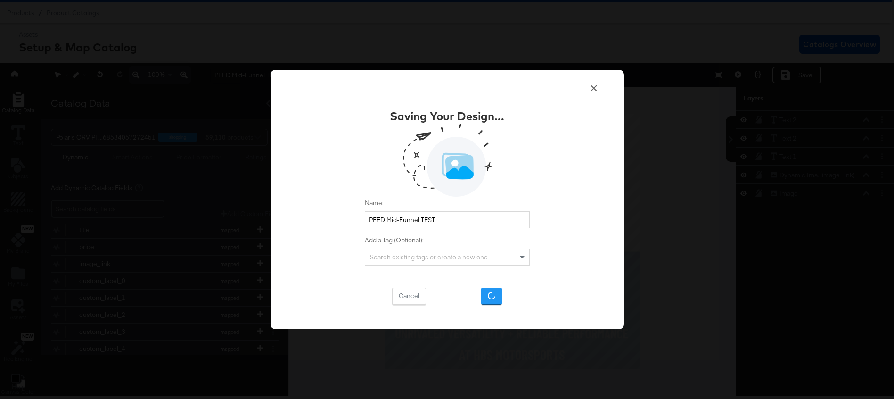
scroll to position [24, 0]
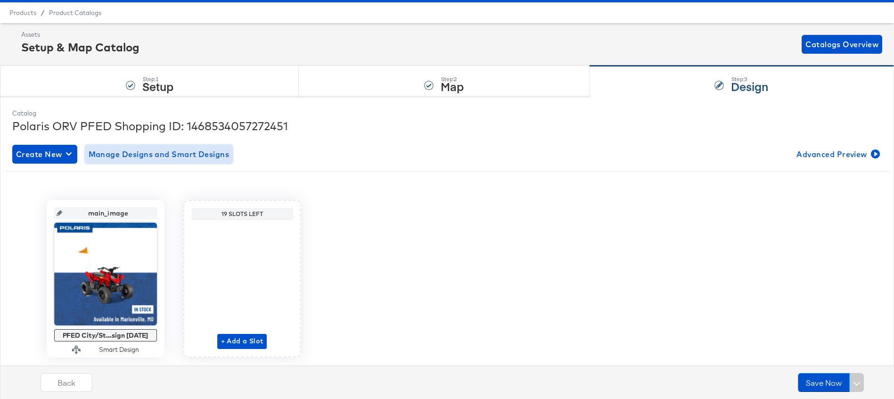
click at [134, 160] on button "Manage Designs and Smart Designs" at bounding box center [159, 154] width 148 height 19
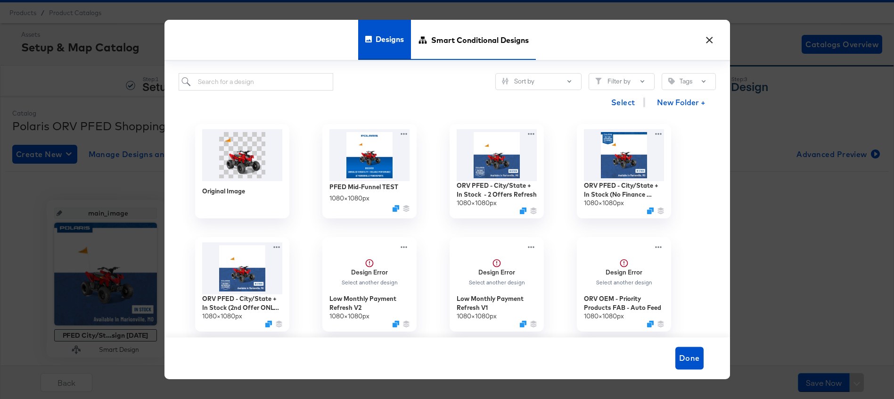
click at [489, 40] on span "Smart Conditional Designs" at bounding box center [480, 39] width 98 height 41
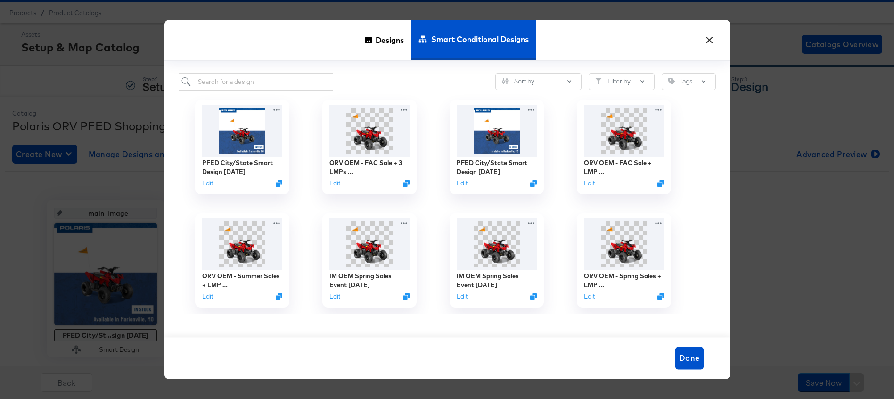
click at [706, 41] on button "×" at bounding box center [709, 37] width 17 height 17
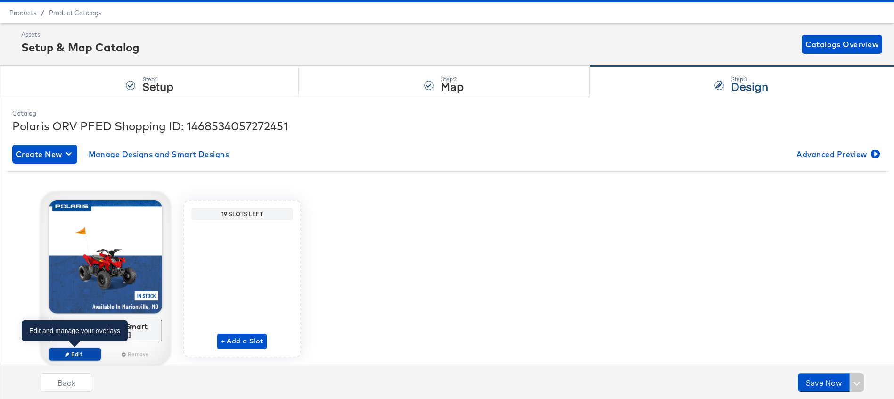
click at [82, 353] on span "Edit" at bounding box center [74, 353] width 43 height 7
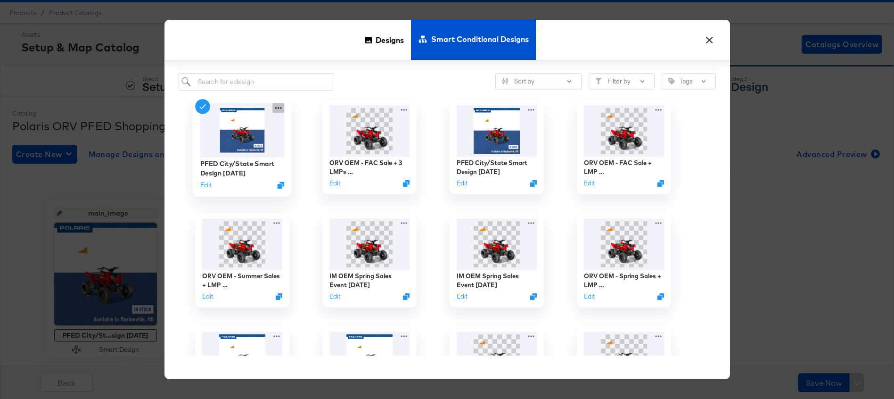
click at [279, 108] on icon at bounding box center [278, 108] width 12 height 10
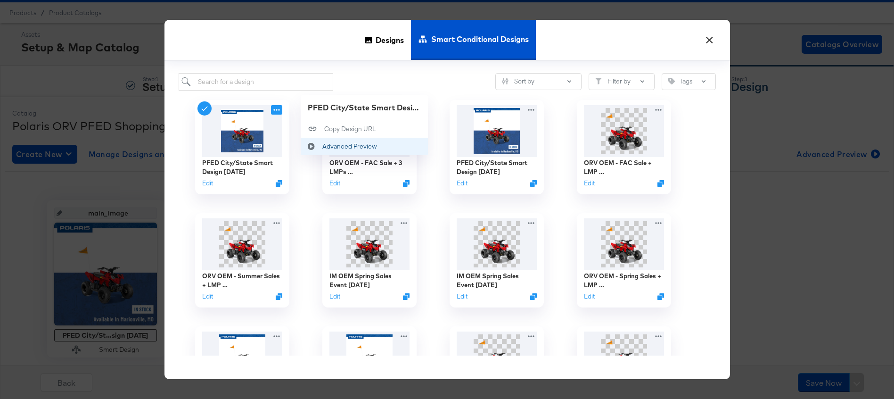
click at [332, 141] on button "Advanced Preview Advanced Preview" at bounding box center [364, 146] width 127 height 17
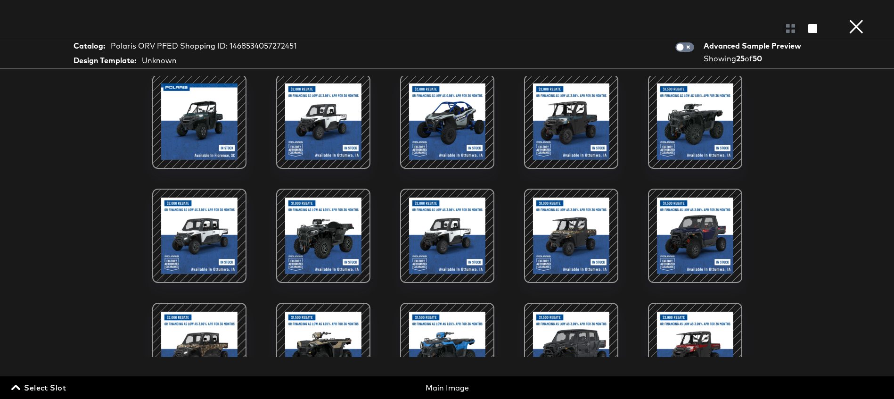
scroll to position [308, 0]
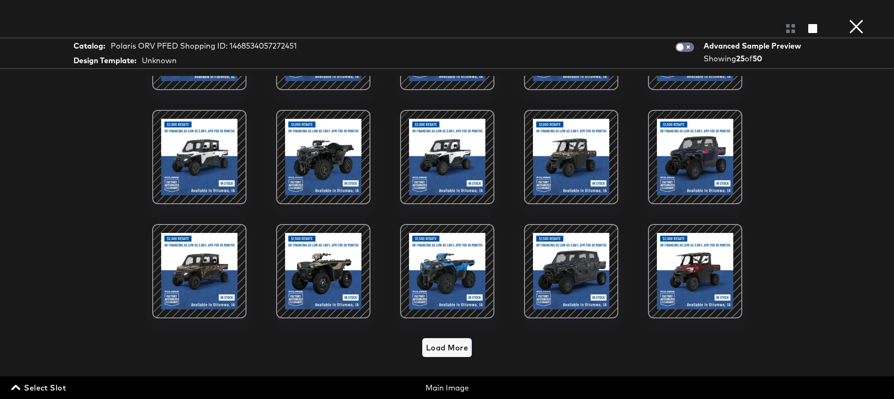
click at [444, 347] on span "Load More" at bounding box center [447, 347] width 42 height 13
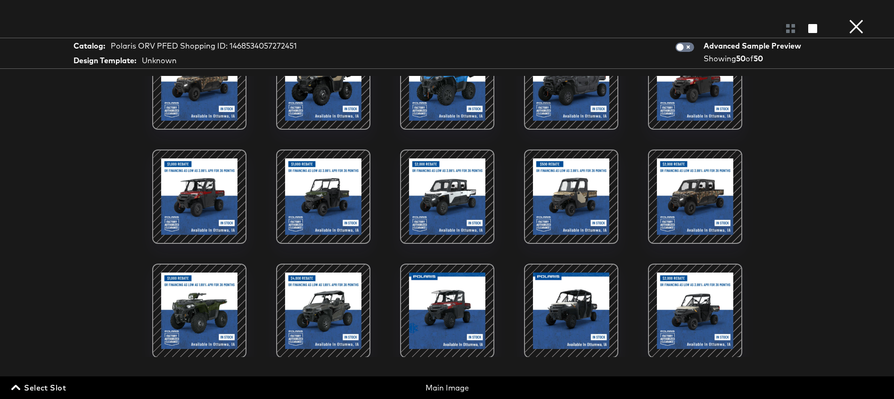
scroll to position [496, 0]
click at [854, 19] on button "×" at bounding box center [856, 9] width 19 height 19
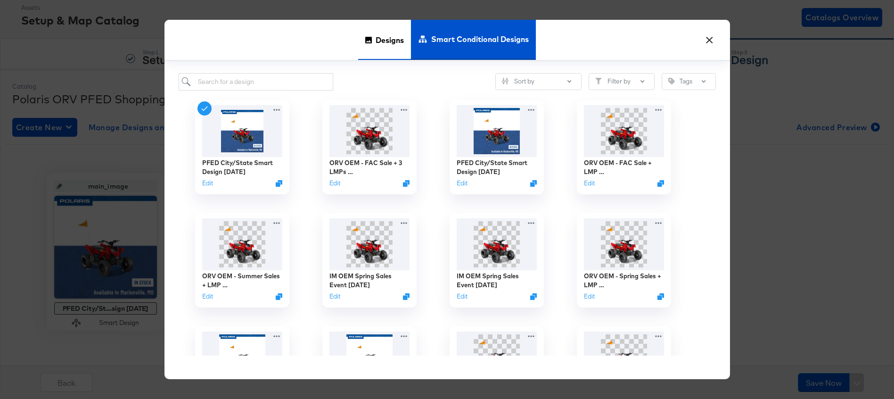
click at [383, 38] on span "Designs" at bounding box center [390, 39] width 28 height 41
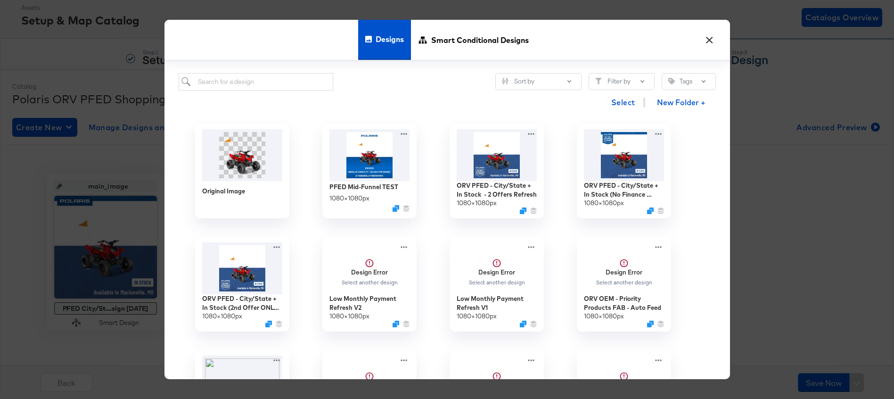
click at [709, 38] on button "×" at bounding box center [709, 37] width 17 height 17
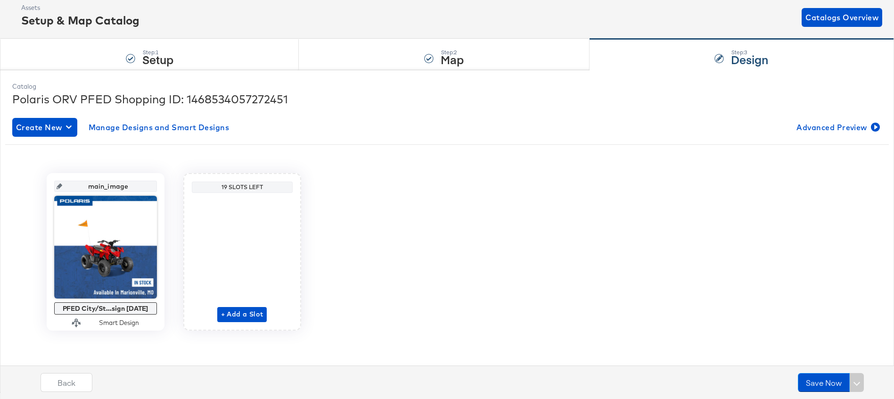
scroll to position [0, 0]
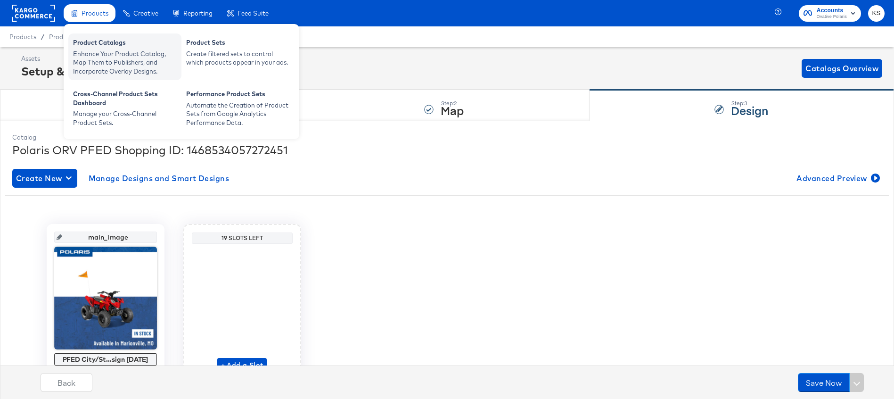
click at [88, 52] on div "Enhance Your Product Catalog, Map Them to Publishers, and Incorporate Overlay D…" at bounding box center [125, 62] width 104 height 26
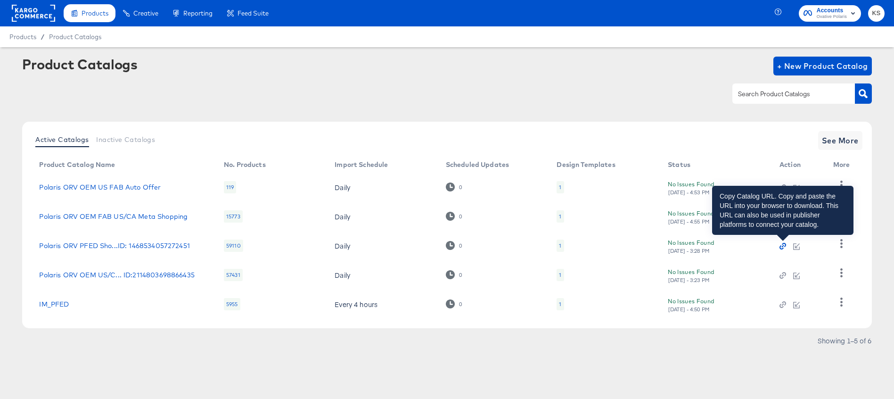
click at [785, 245] on icon "button" at bounding box center [784, 245] width 4 height 4
